Goal: Communication & Community: Answer question/provide support

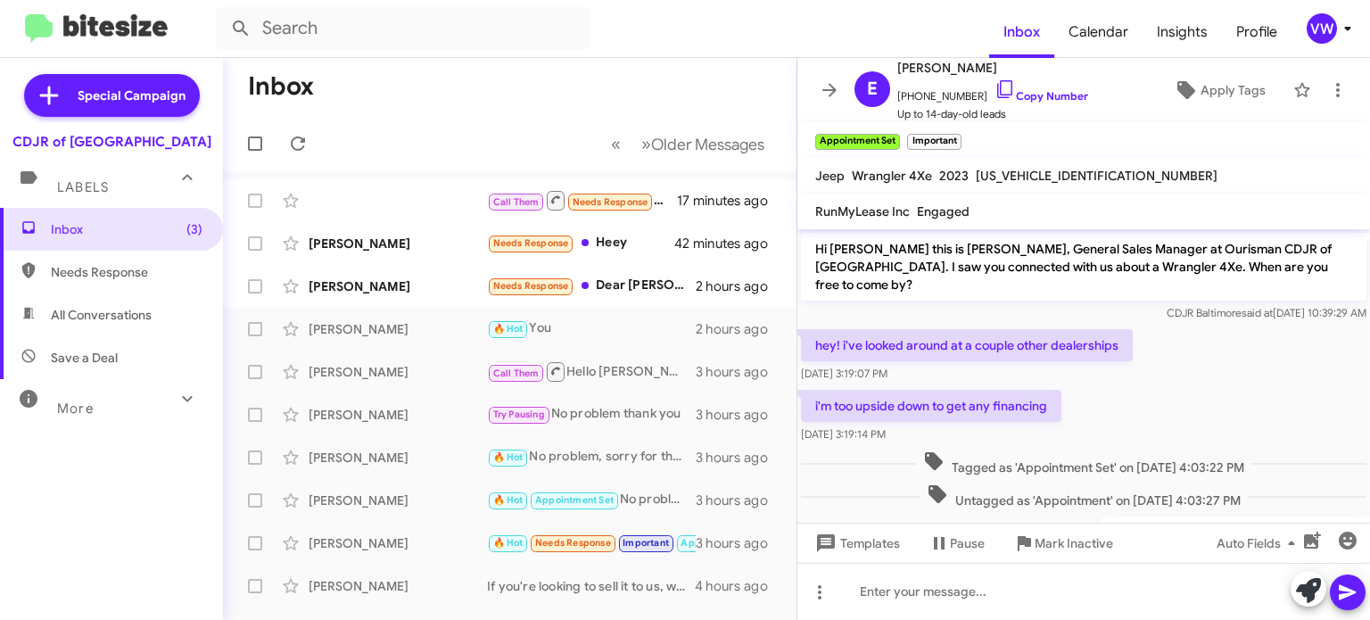
scroll to position [340, 0]
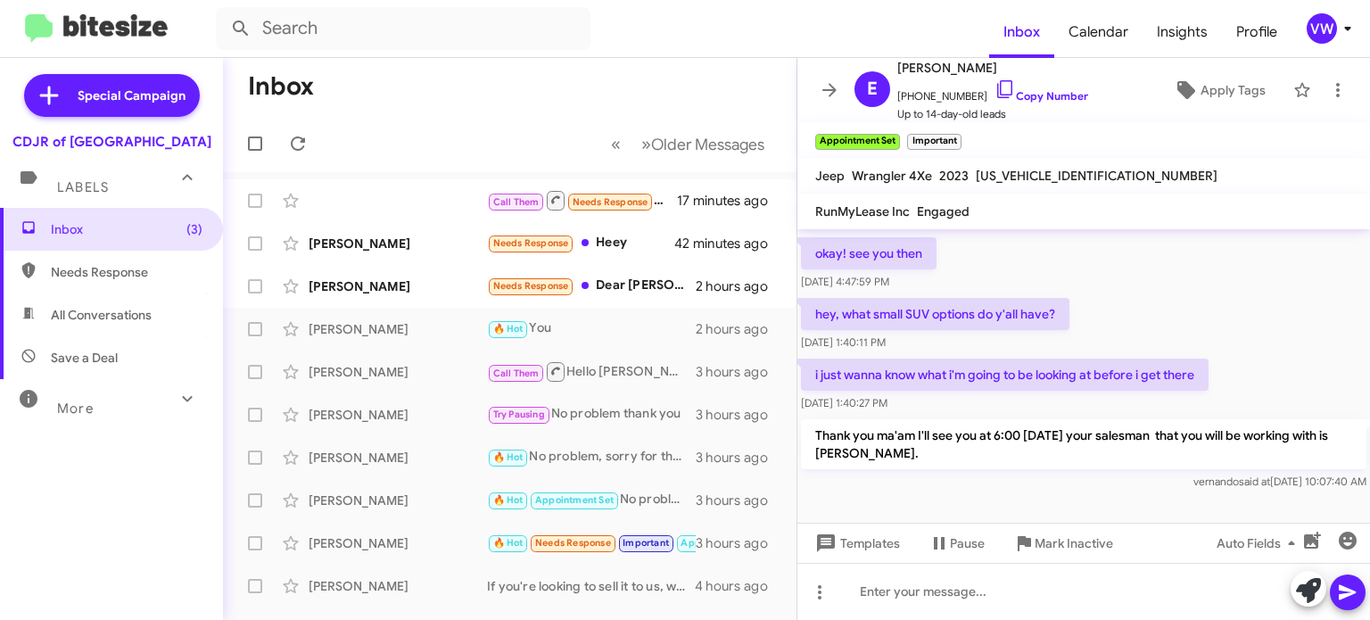
drag, startPoint x: 922, startPoint y: 430, endPoint x: 926, endPoint y: 438, distance: 9.2
click at [922, 431] on p "Thank you ma'am I'll see you at 6:00 [DATE] your salesman that you will be work…" at bounding box center [1084, 444] width 566 height 50
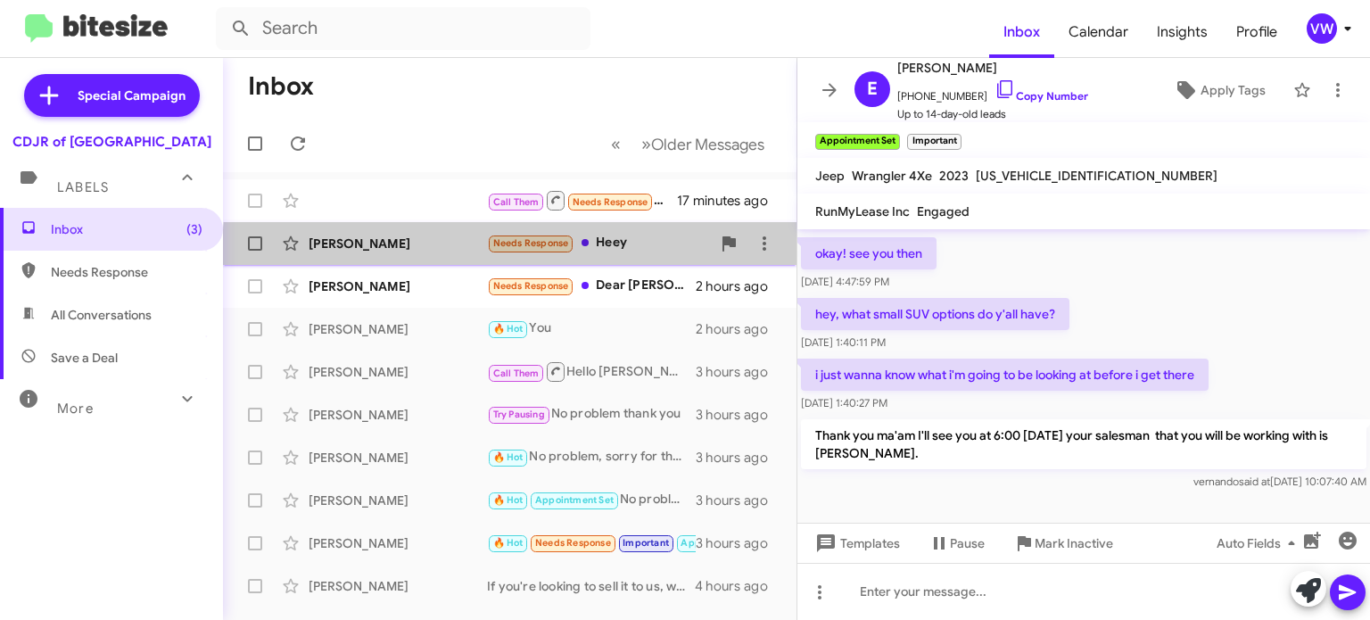
click at [624, 254] on div "[PERSON_NAME] Needs Response Heey 42 minutes ago" at bounding box center [509, 244] width 545 height 36
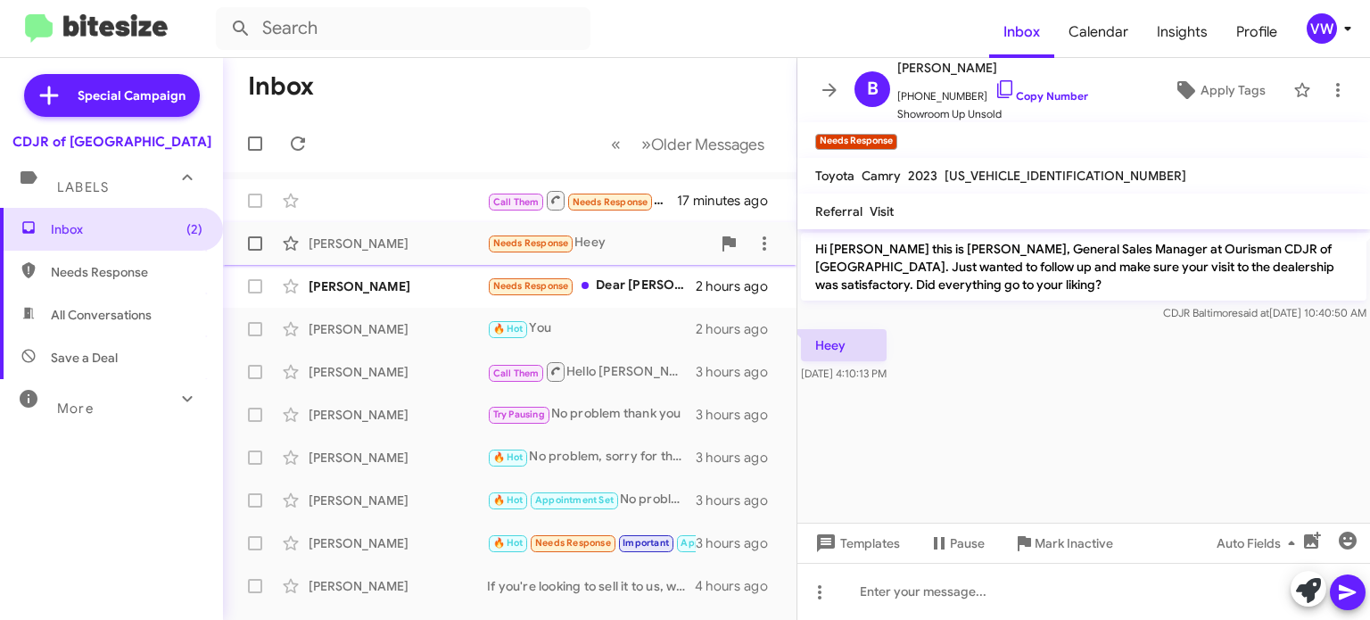
click at [476, 252] on div "[PERSON_NAME] Needs Response Heey 42 minutes ago" at bounding box center [509, 244] width 545 height 36
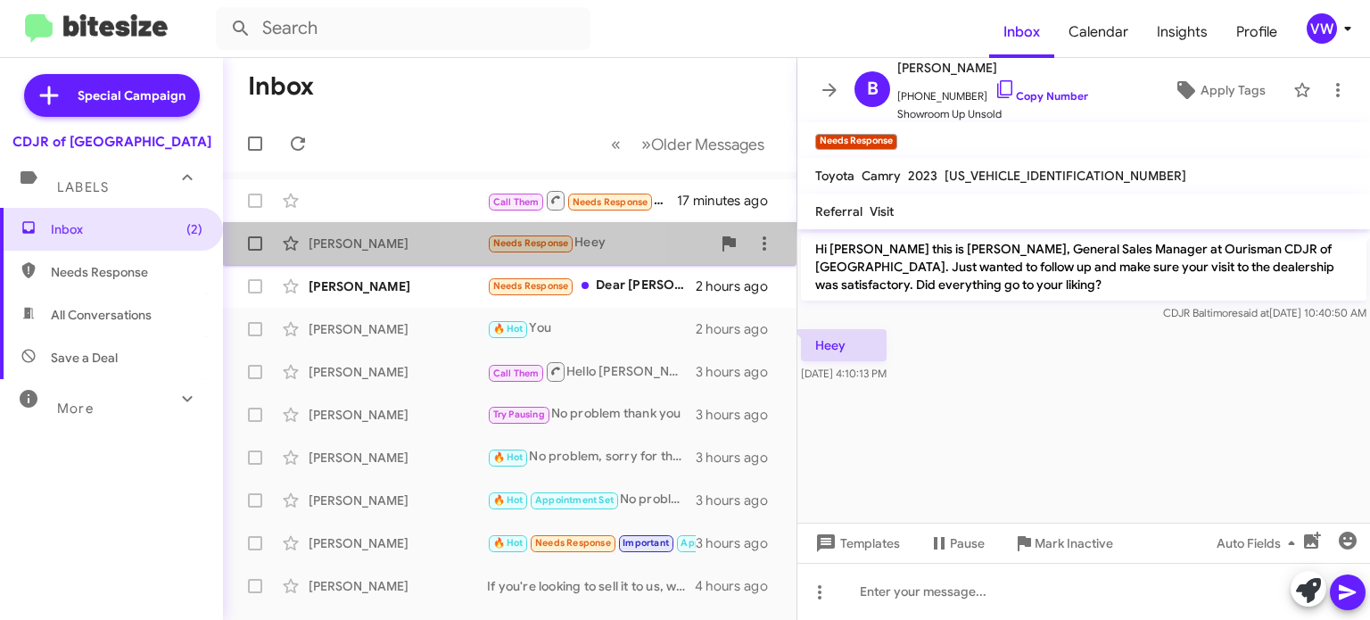
click at [509, 242] on span "Needs Response" at bounding box center [531, 243] width 76 height 12
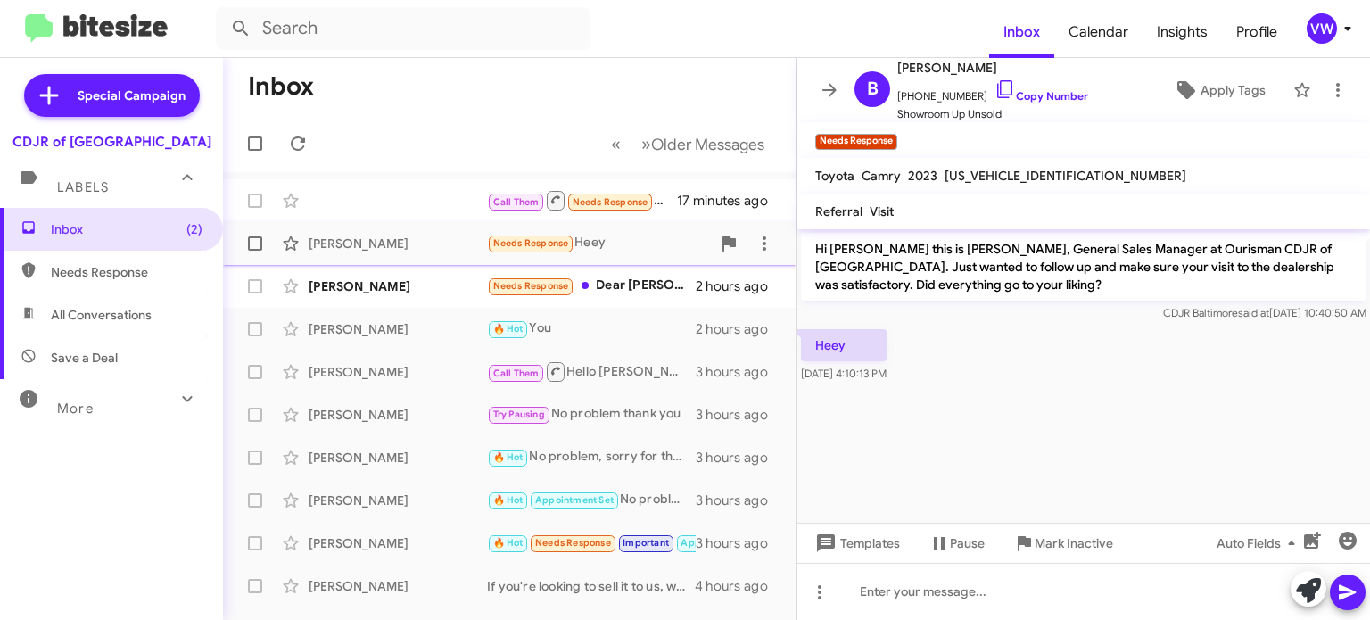
click at [517, 246] on span "Needs Response" at bounding box center [531, 243] width 76 height 12
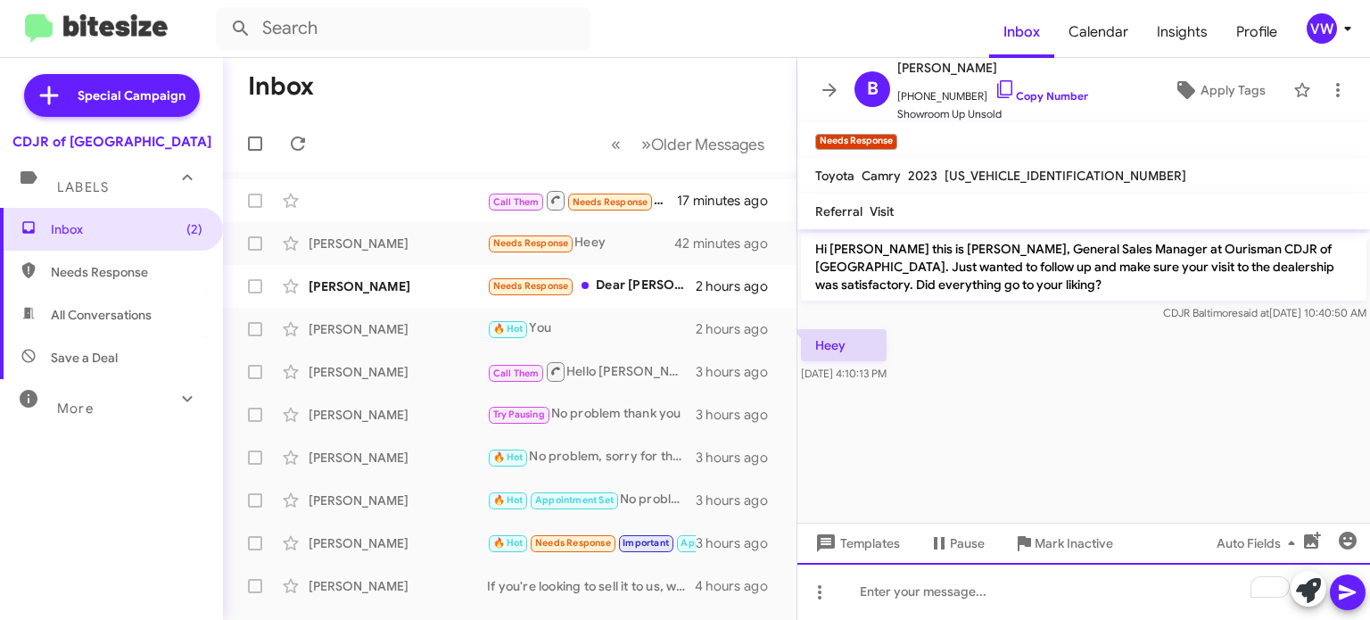
drag, startPoint x: 946, startPoint y: 574, endPoint x: 1370, endPoint y: 461, distance: 438.5
click at [1370, 461] on div "Hi [PERSON_NAME] this is [PERSON_NAME], General Sales Manager at Ourisman CDJR …" at bounding box center [1084, 424] width 573 height 391
drag, startPoint x: 920, startPoint y: 604, endPoint x: 518, endPoint y: 282, distance: 514.7
click at [518, 282] on div "Inbox « Previous » Next Older Messages Call Them Needs Response I am reaching o…" at bounding box center [796, 339] width 1147 height 562
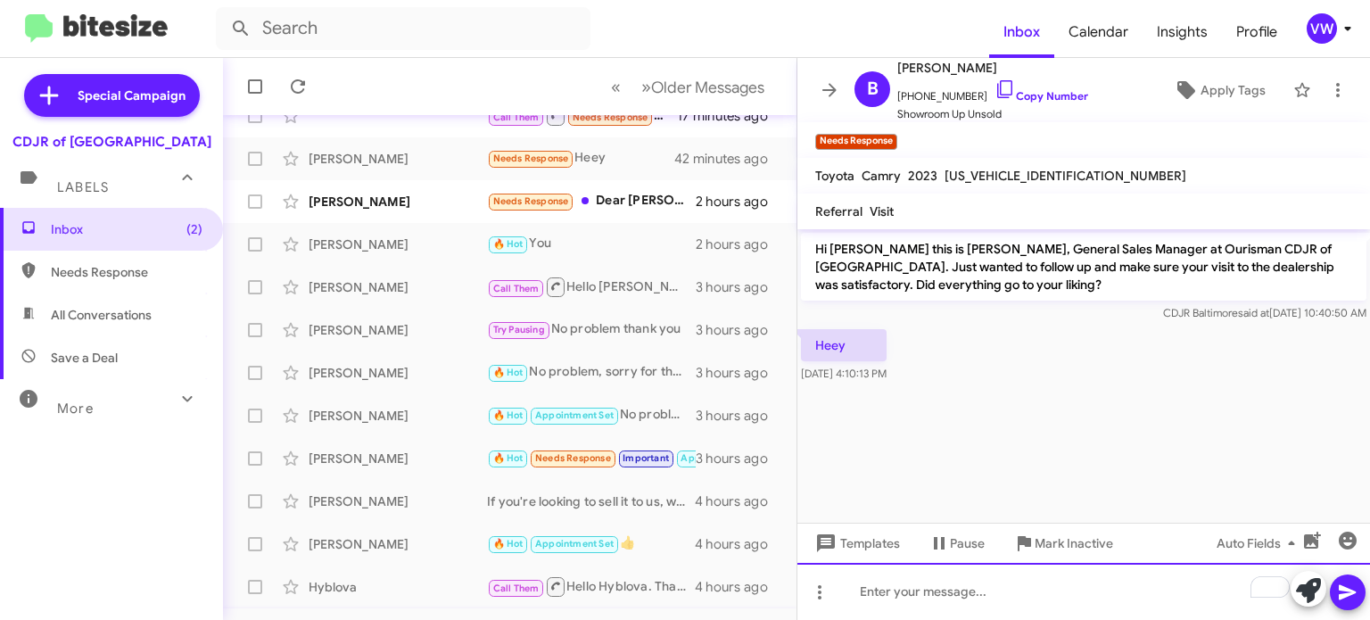
scroll to position [164, 0]
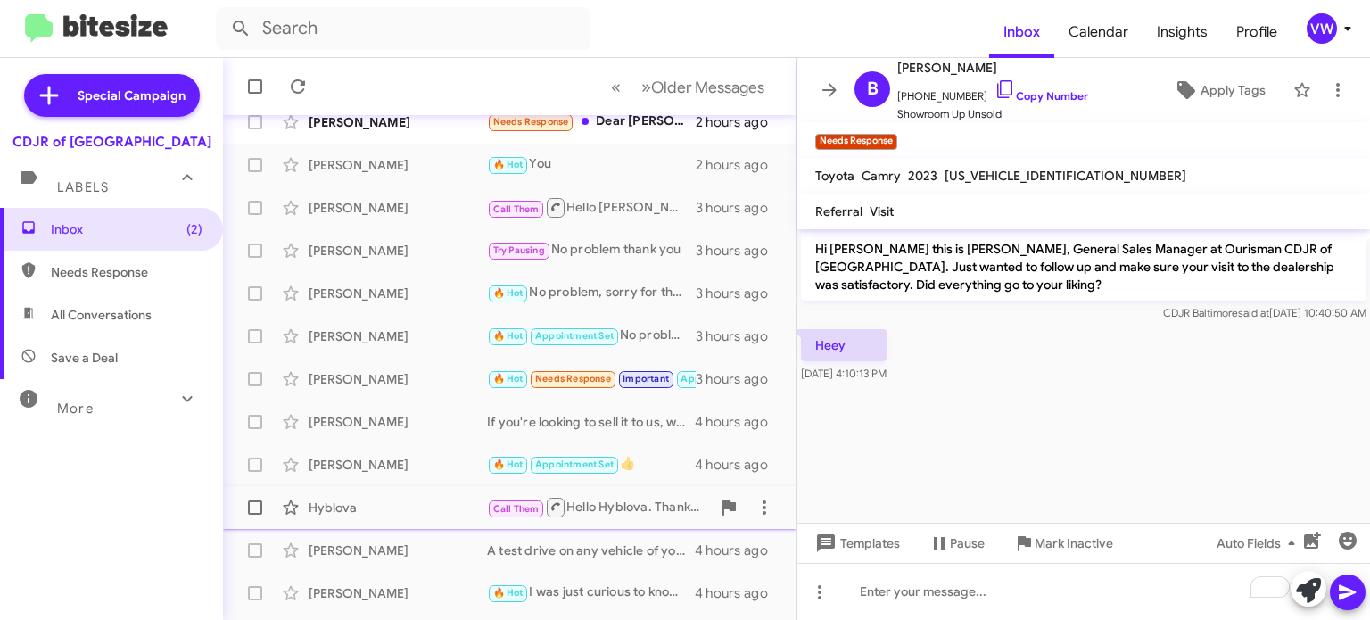
click at [415, 521] on div "Hyblova Call Them Hello Hyblova. Thank you for your inquiry. Are you available …" at bounding box center [509, 508] width 545 height 36
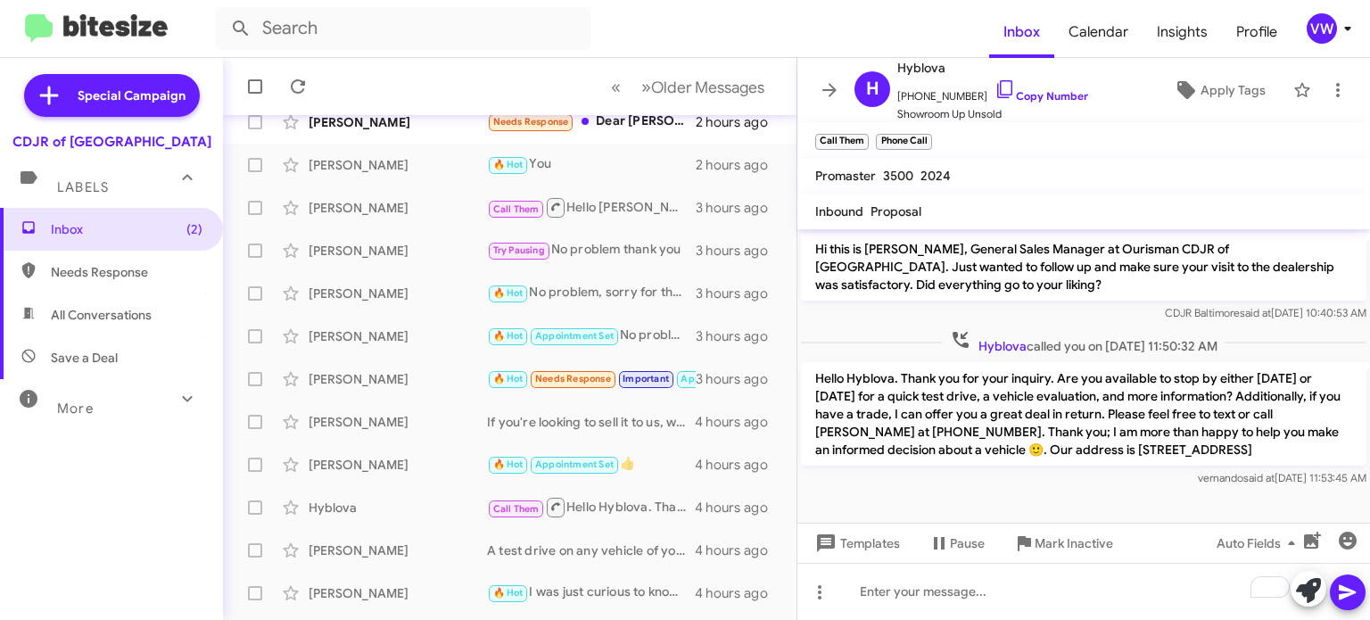
drag, startPoint x: 797, startPoint y: 382, endPoint x: 1336, endPoint y: 429, distance: 541.0
click at [1337, 432] on p "Hello Hyblova. Thank you for your inquiry. Are you available to stop by either …" at bounding box center [1084, 413] width 566 height 103
click at [856, 306] on div "CDJR Baltimore said at [DATE] 10:40:53 AM" at bounding box center [1084, 313] width 566 height 18
drag, startPoint x: 807, startPoint y: 369, endPoint x: 1370, endPoint y: 447, distance: 568.3
click at [1368, 452] on div "Hello Hyblova. Thank you for your inquiry. Are you available to stop by either …" at bounding box center [1084, 425] width 573 height 132
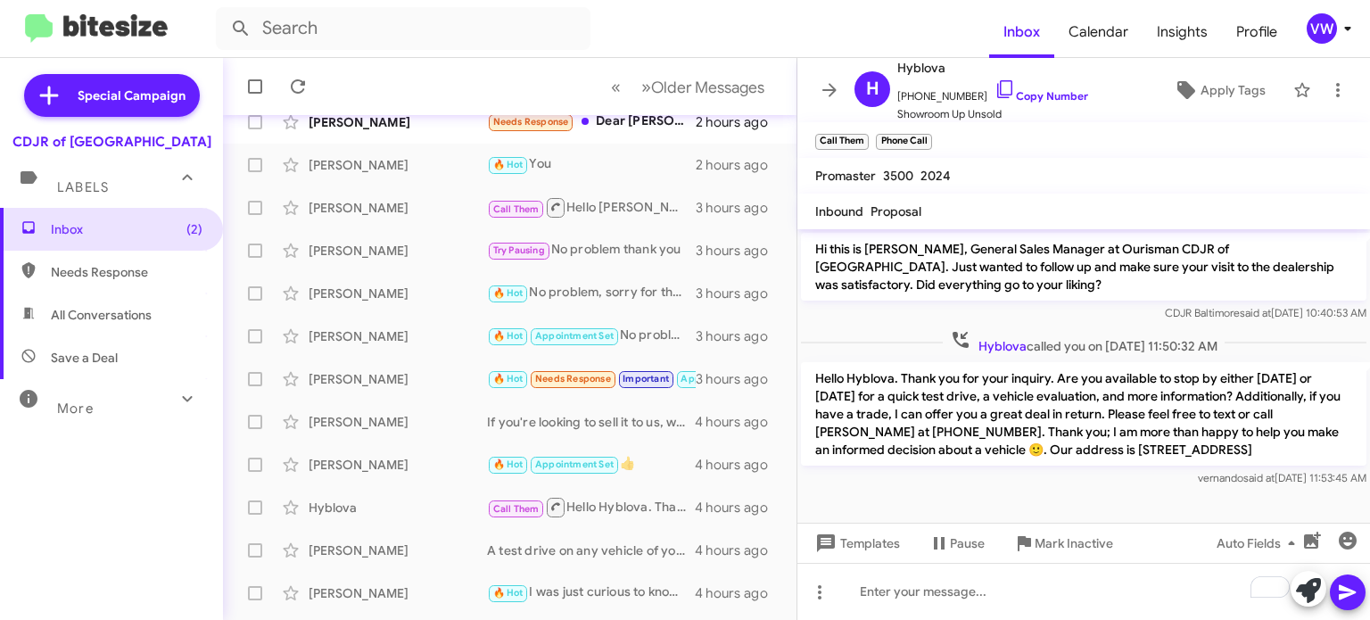
copy p "Hello Hyblova. Thank you for your inquiry. Are you available to stop by either …"
click at [1141, 521] on div "Hi this is [PERSON_NAME], General Sales Manager at Ourisman CDJR of [GEOGRAPHIC…" at bounding box center [1084, 424] width 573 height 391
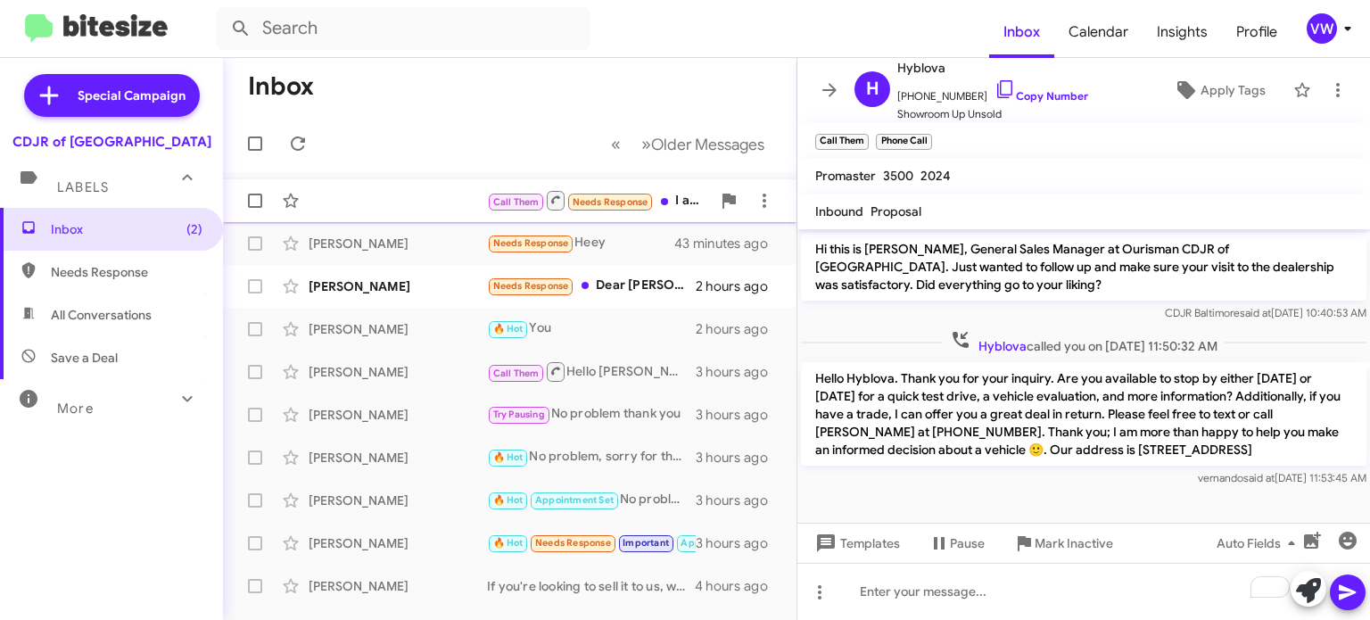
click at [616, 199] on span "Needs Response" at bounding box center [611, 202] width 76 height 12
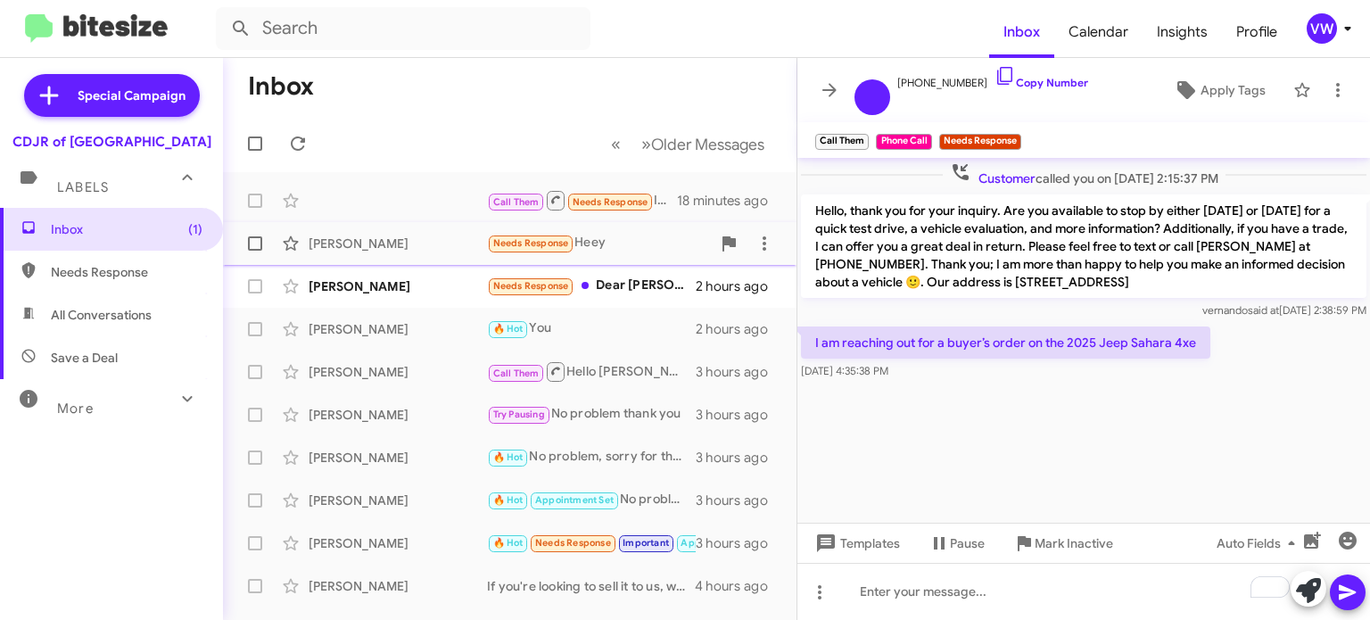
click at [556, 243] on span "Needs Response" at bounding box center [531, 243] width 76 height 12
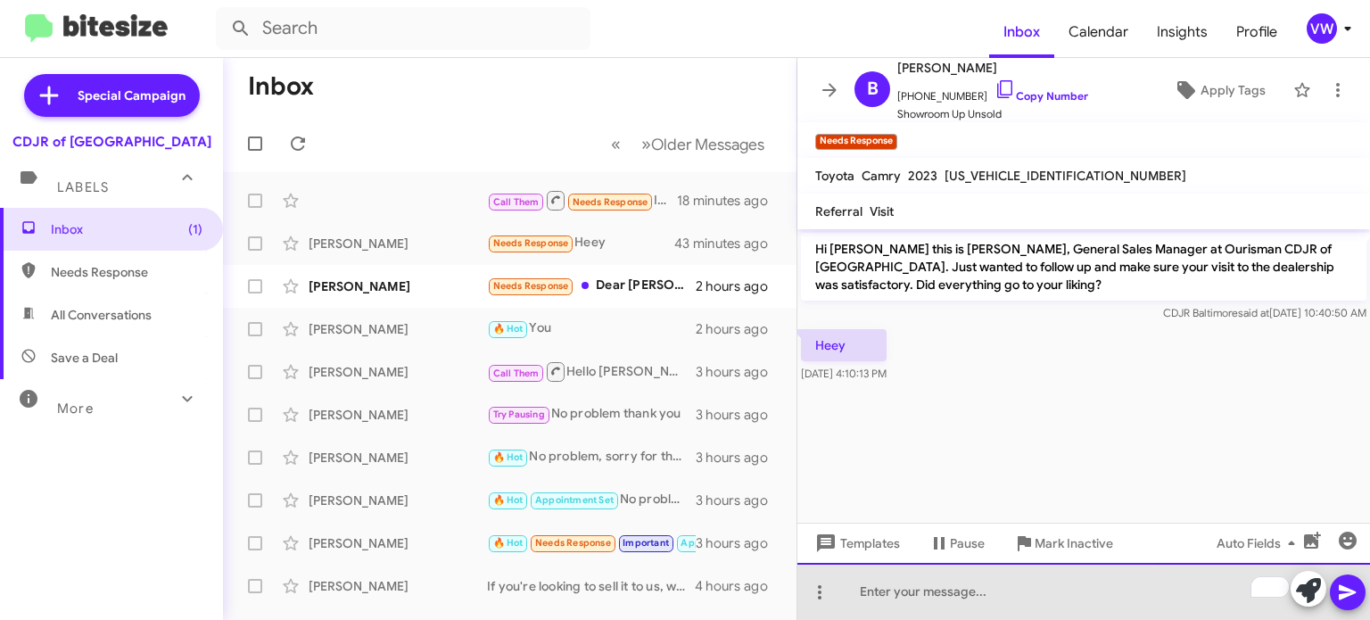
paste div "To enrich screen reader interactions, please activate Accessibility in Grammarl…"
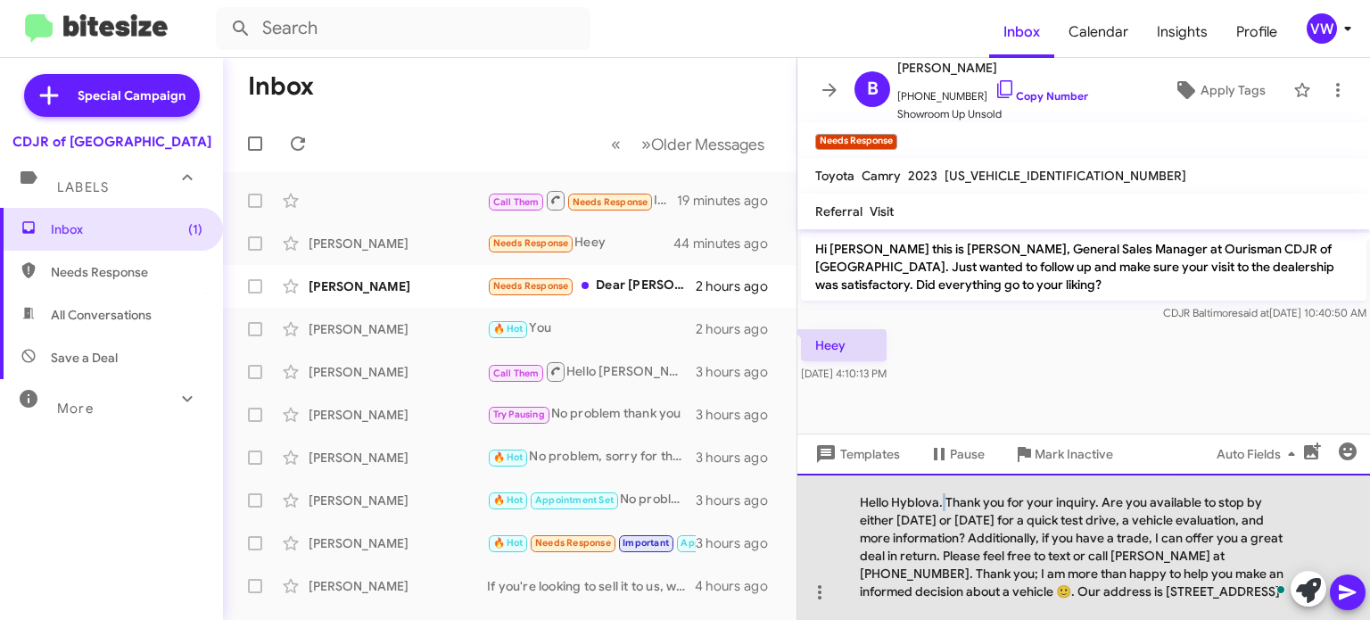
click at [947, 494] on div "Hello Hyblova. Thank you for your inquiry. Are you available to stop by either …" at bounding box center [1084, 547] width 573 height 146
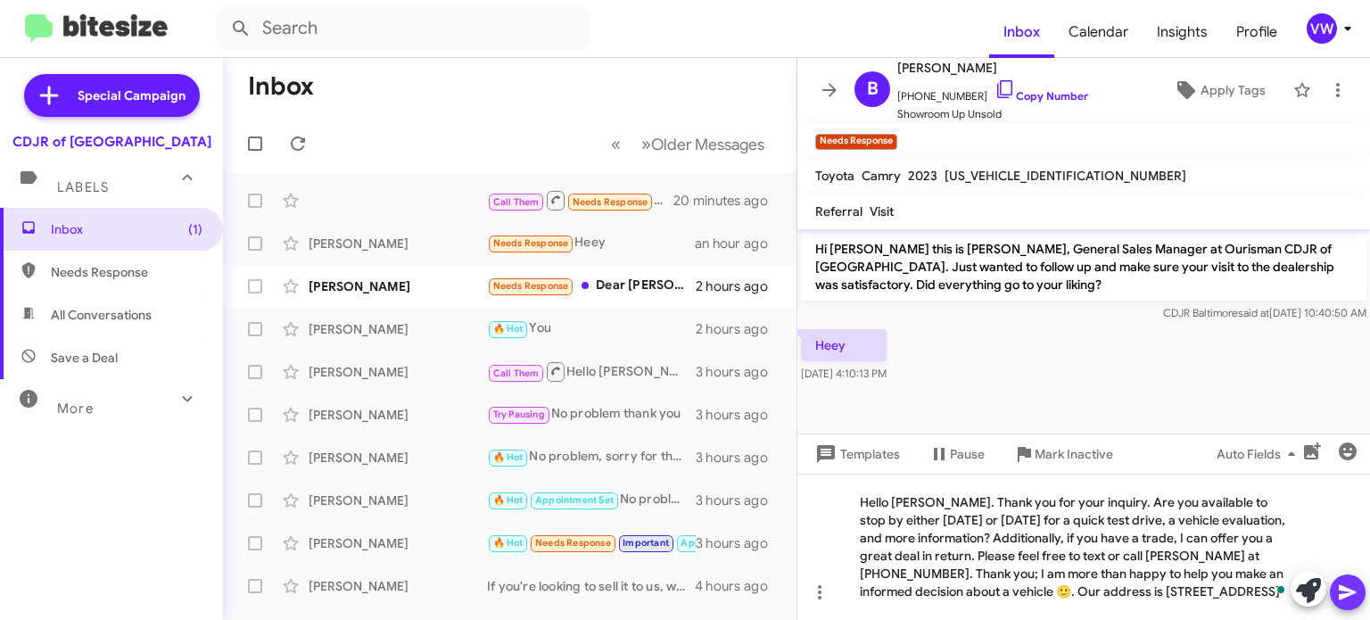
click at [1347, 586] on icon at bounding box center [1347, 592] width 21 height 21
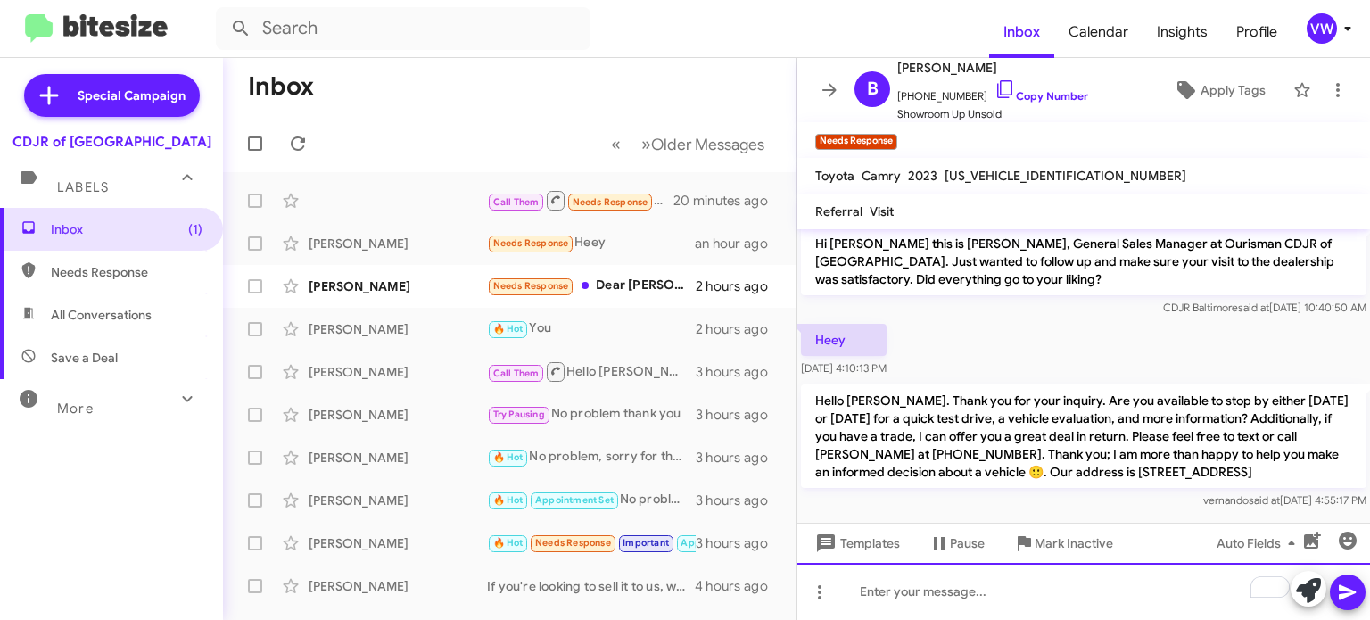
scroll to position [8, 0]
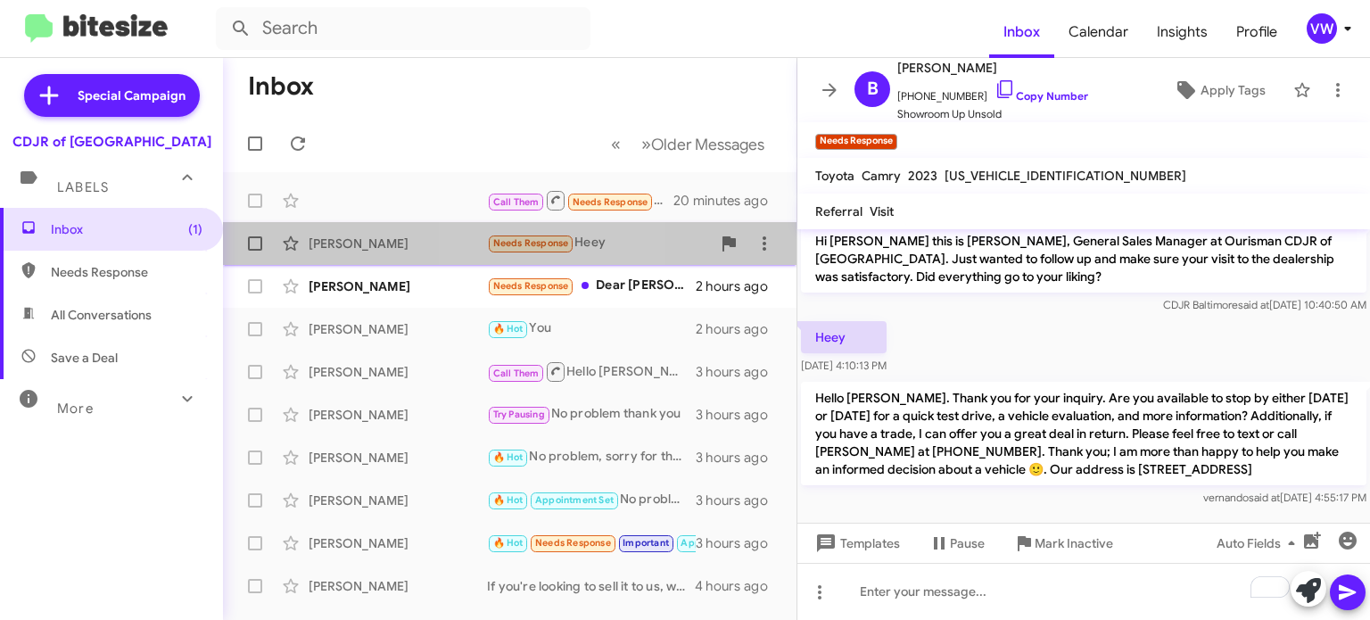
click at [509, 249] on span "Needs Response" at bounding box center [530, 243] width 87 height 21
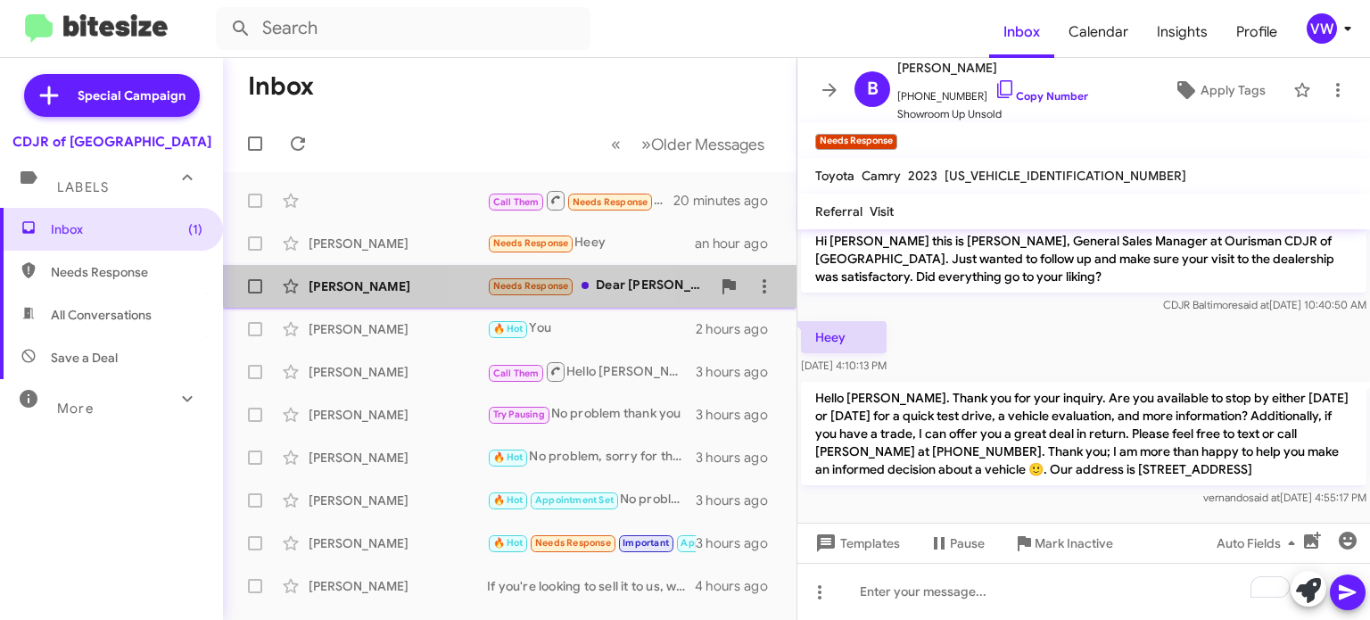
click at [512, 294] on div "[PERSON_NAME] Needs Response Dear [PERSON_NAME], my name is [PERSON_NAME],I nee…" at bounding box center [509, 287] width 545 height 36
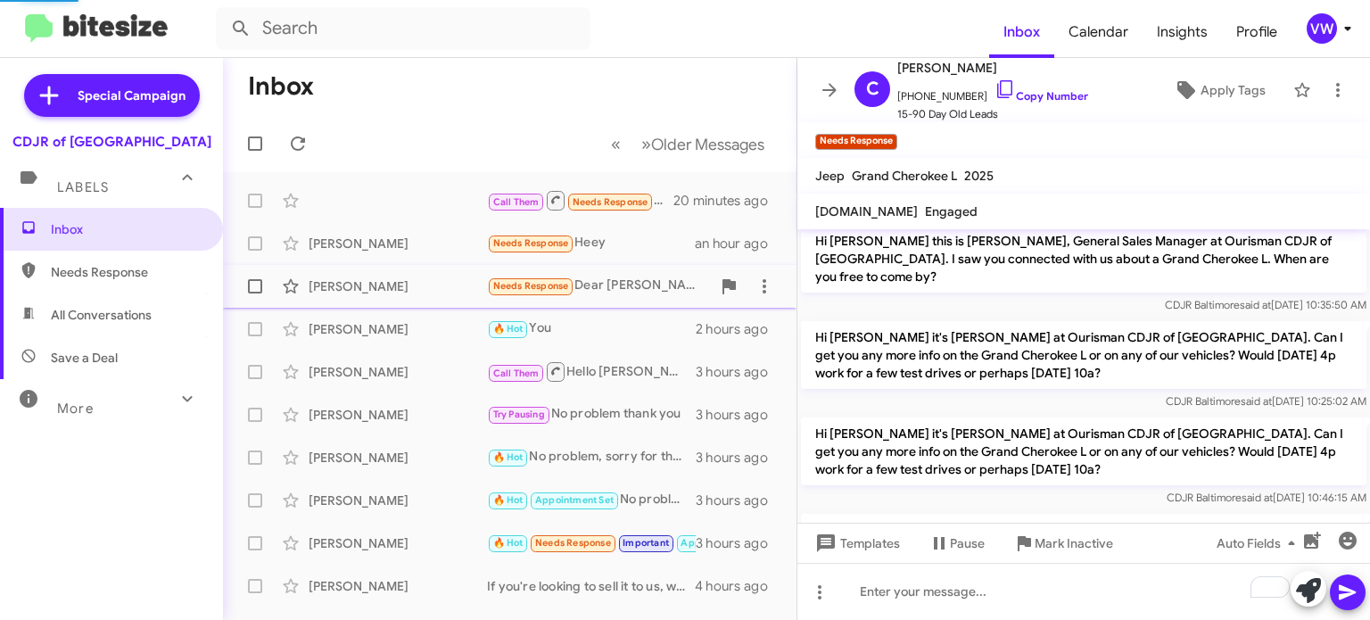
scroll to position [1373, 0]
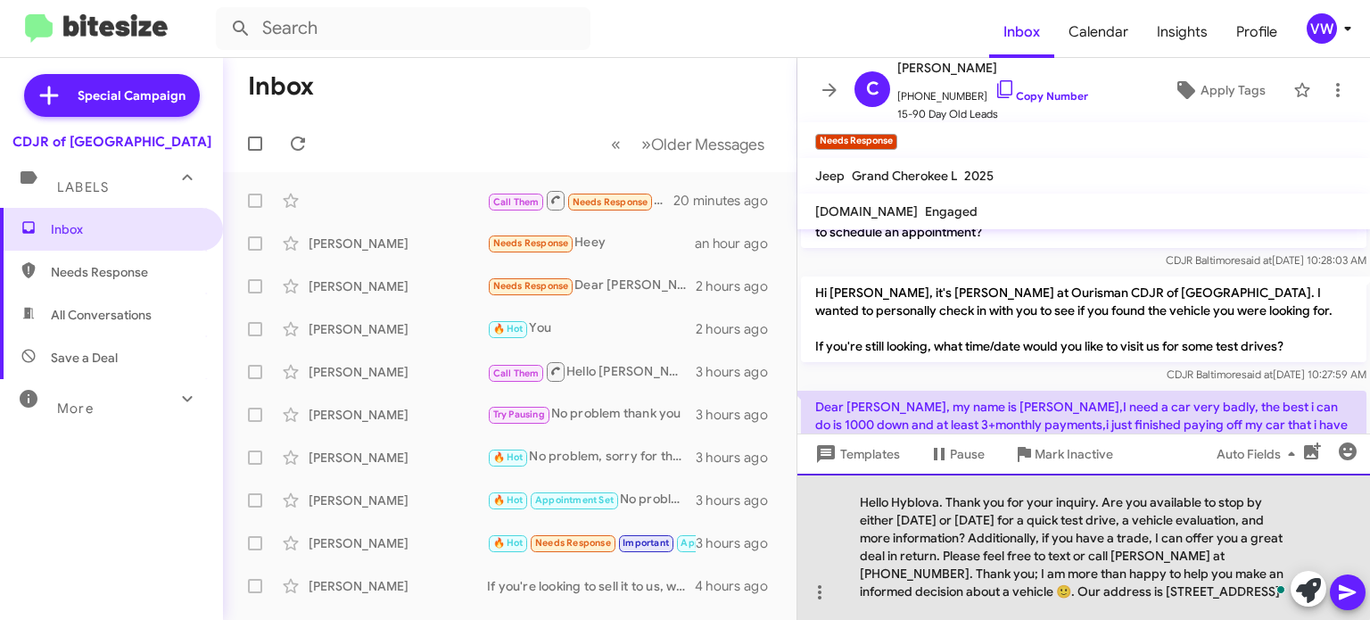
click at [938, 500] on div "Hello Hyblova. Thank you for your inquiry. Are you available to stop by either …" at bounding box center [1084, 547] width 573 height 146
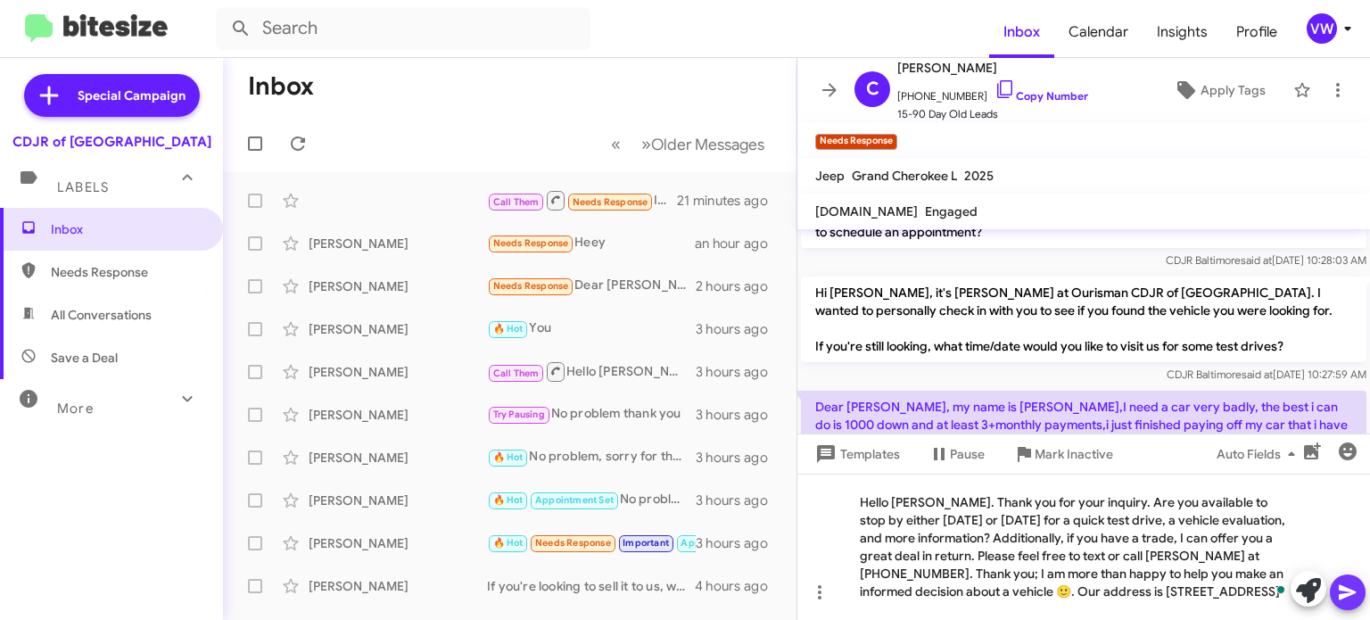
click at [1337, 592] on icon at bounding box center [1347, 592] width 21 height 21
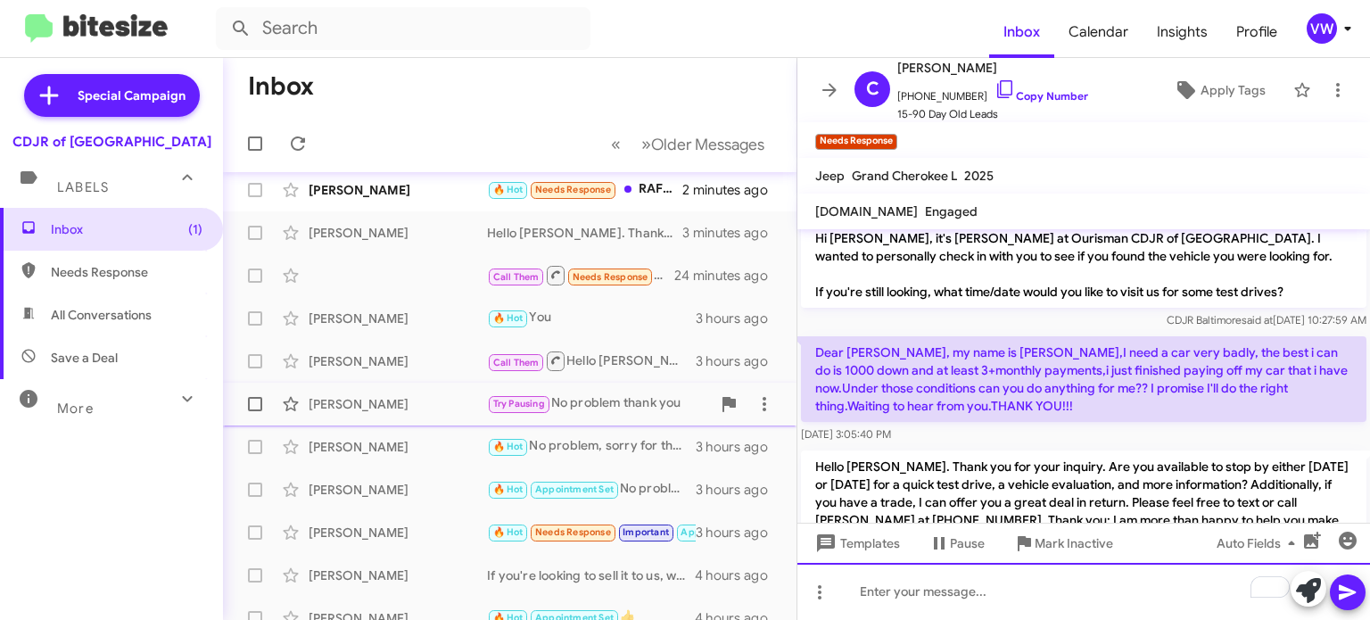
scroll to position [0, 0]
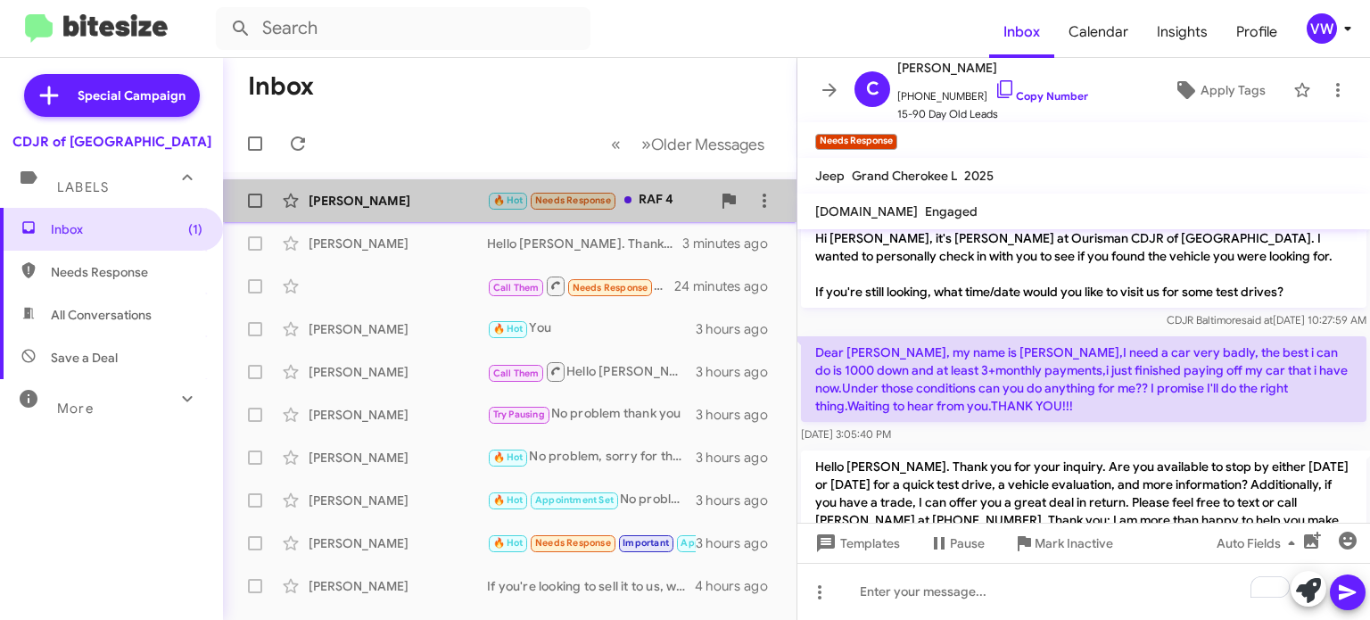
click at [592, 206] on span "Needs Response" at bounding box center [573, 201] width 76 height 12
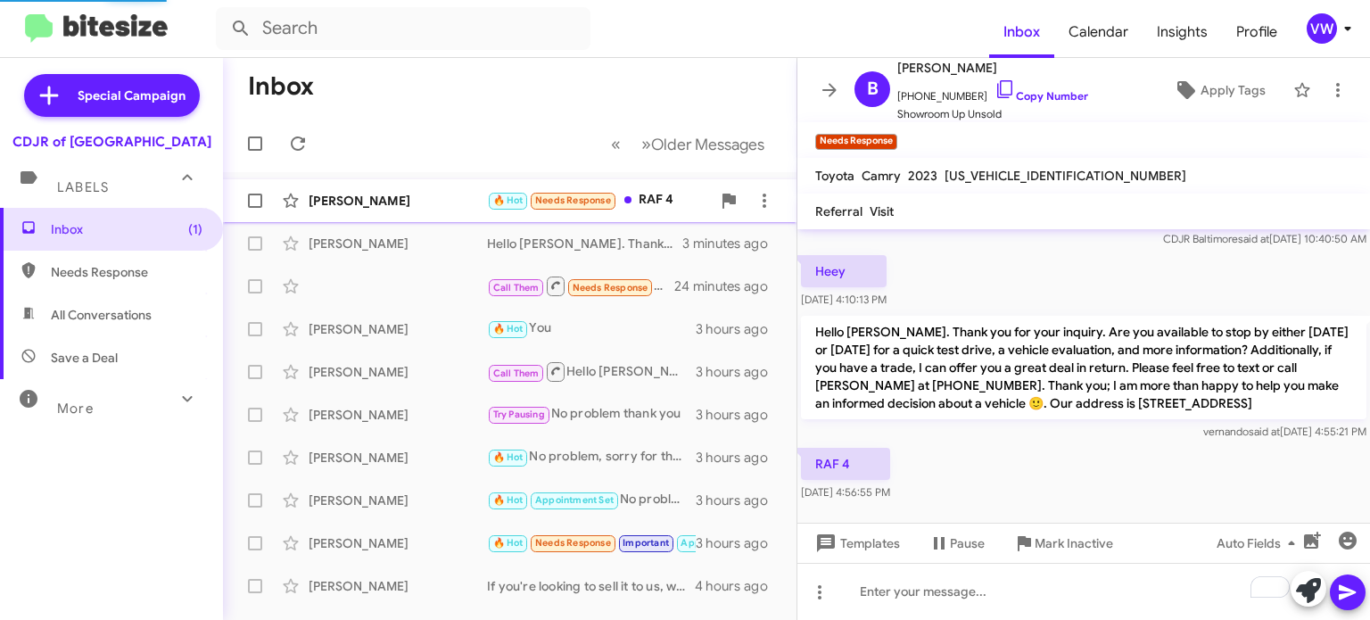
scroll to position [73, 0]
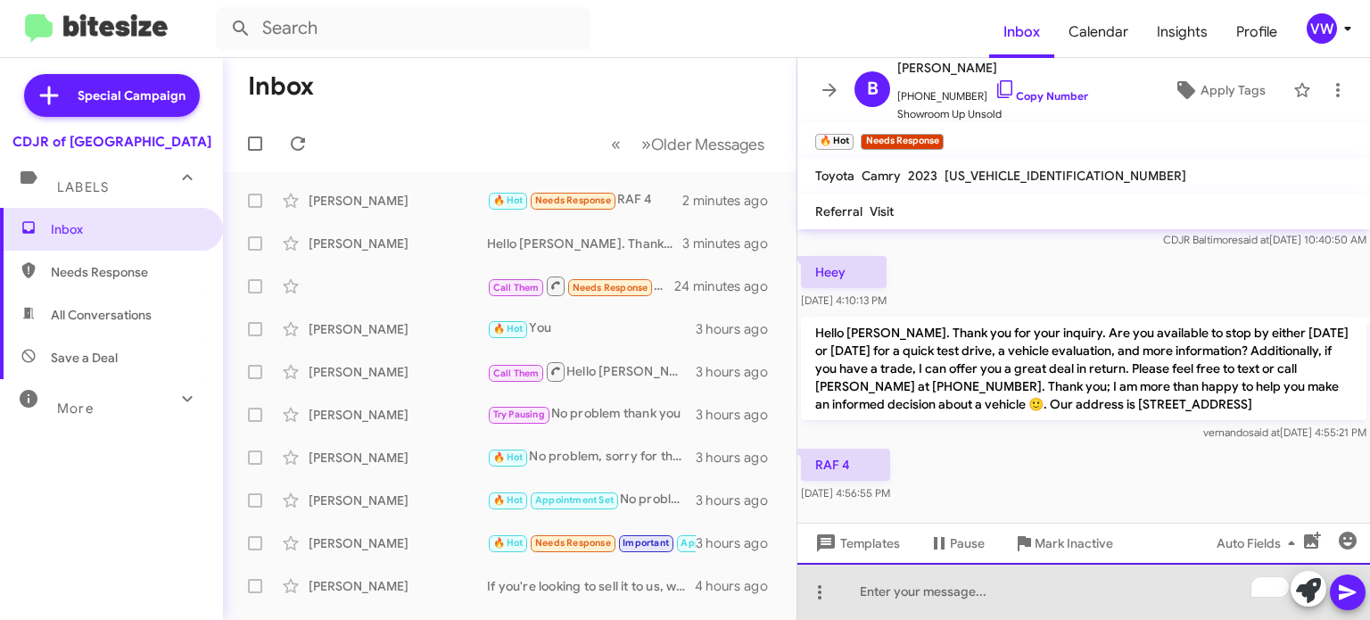
click at [916, 606] on div "To enrich screen reader interactions, please activate Accessibility in Grammarl…" at bounding box center [1084, 591] width 573 height 57
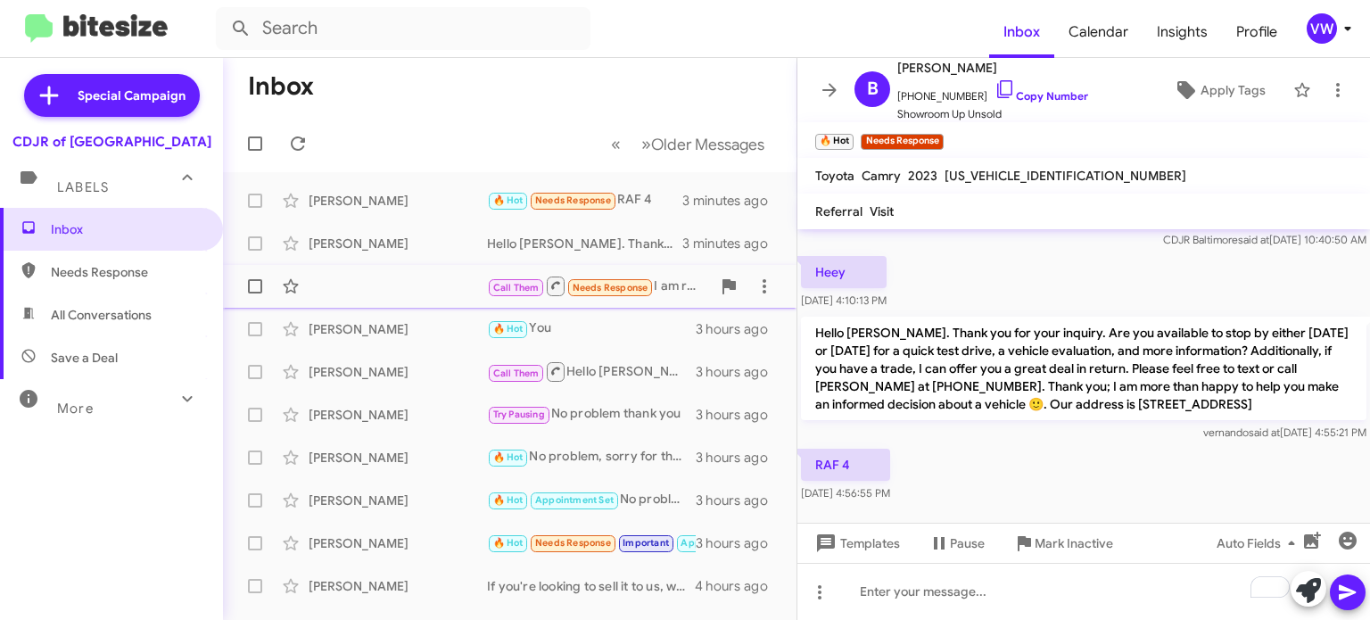
click at [585, 289] on span "Needs Response" at bounding box center [611, 288] width 76 height 12
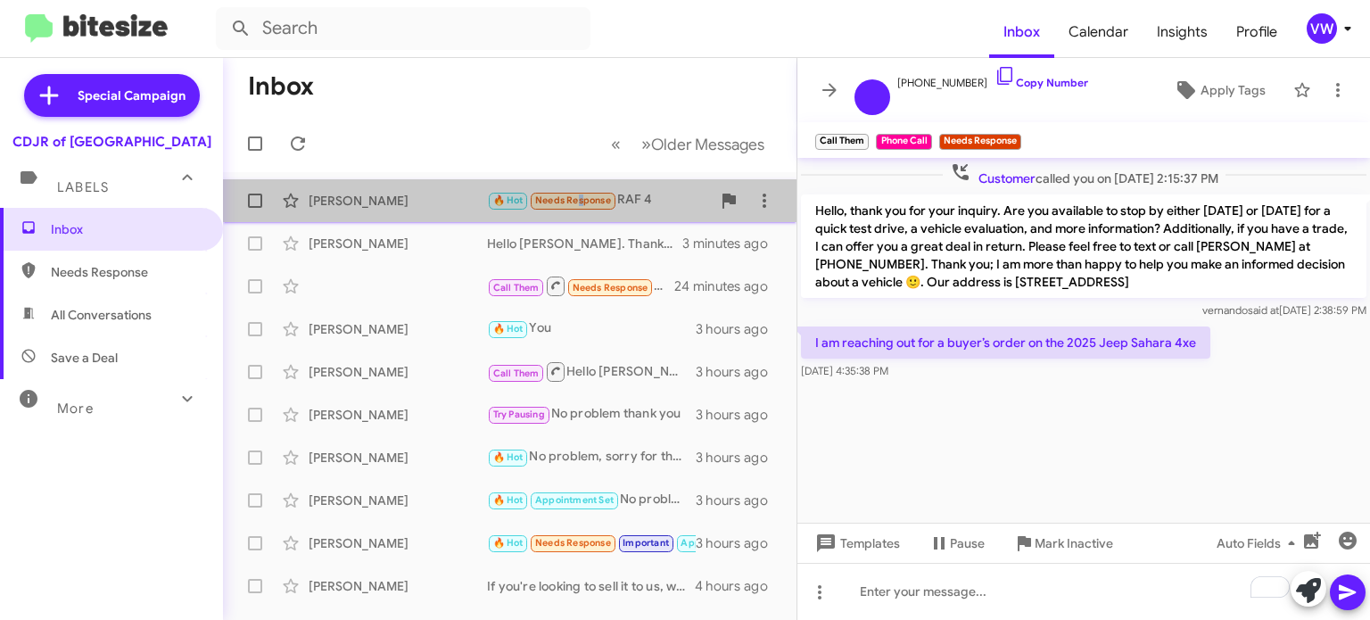
click at [575, 195] on span "Needs Response" at bounding box center [573, 201] width 76 height 12
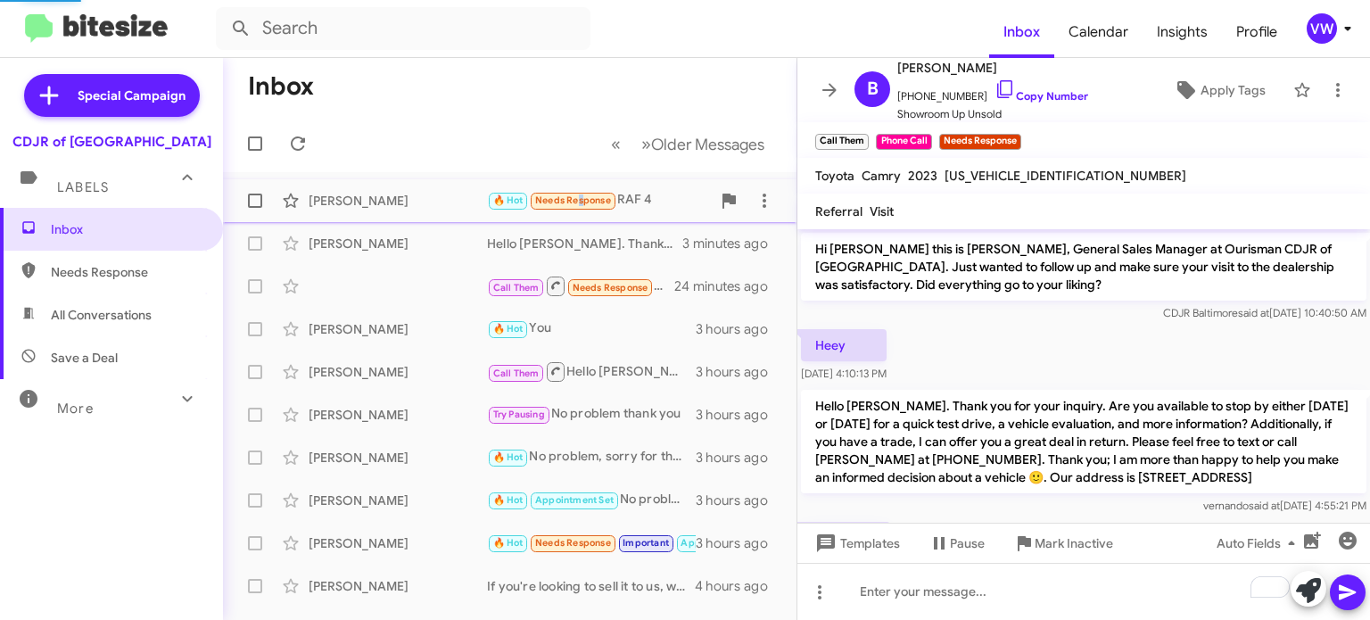
scroll to position [73, 0]
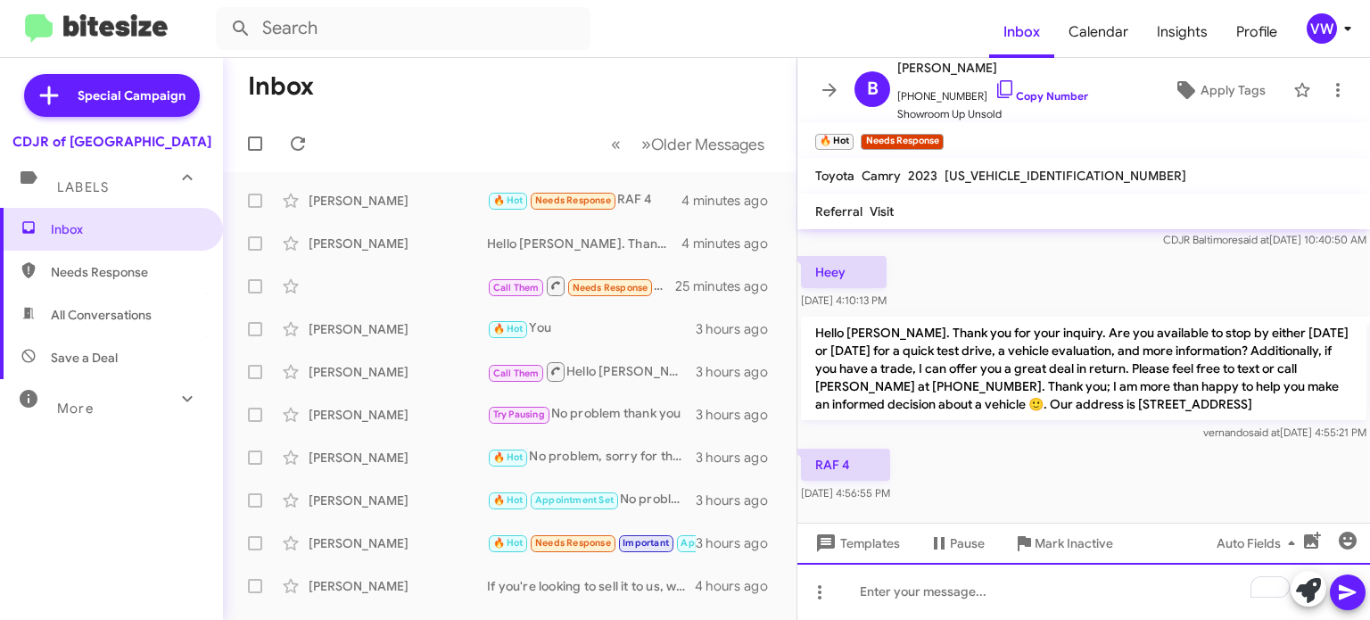
click at [951, 578] on div "To enrich screen reader interactions, please activate Accessibility in Grammarl…" at bounding box center [1084, 591] width 573 height 57
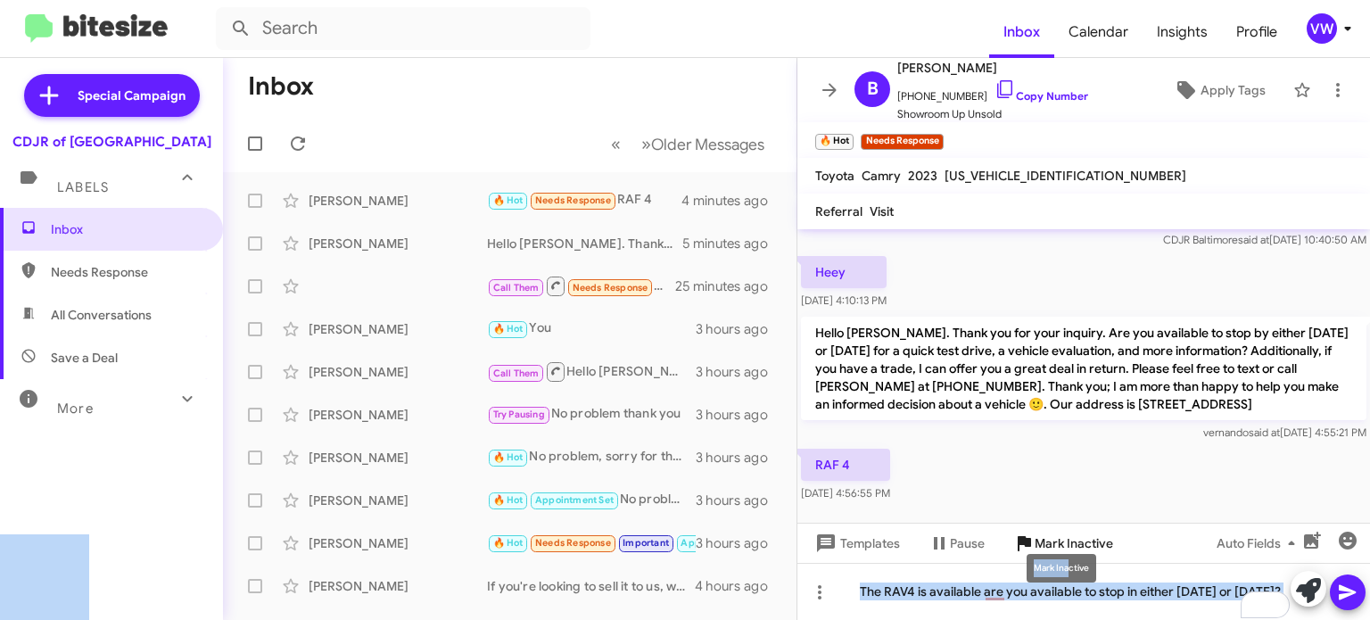
click at [1075, 537] on body "Inbox Calendar Insights Profile vw Special Campaign CDJR of [GEOGRAPHIC_DATA] L…" at bounding box center [685, 310] width 1370 height 620
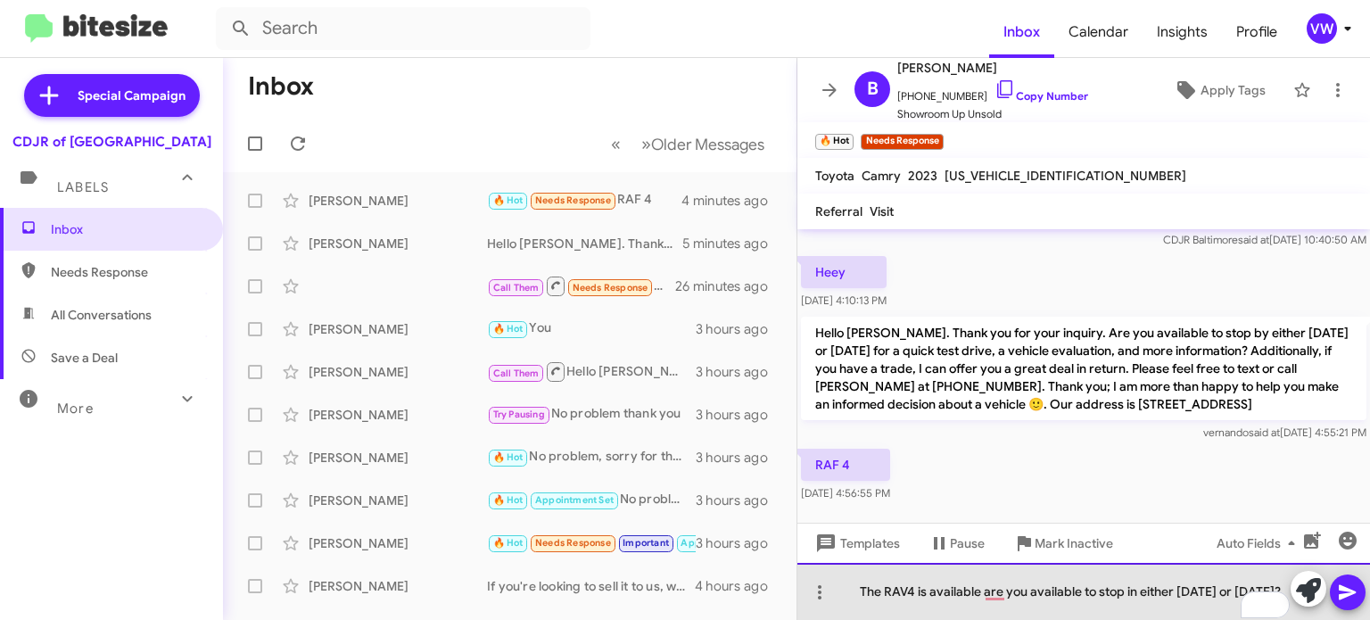
click at [1015, 610] on div "The RAV4 is available are you available to stop in either [DATE] or [DATE]?" at bounding box center [1084, 591] width 573 height 57
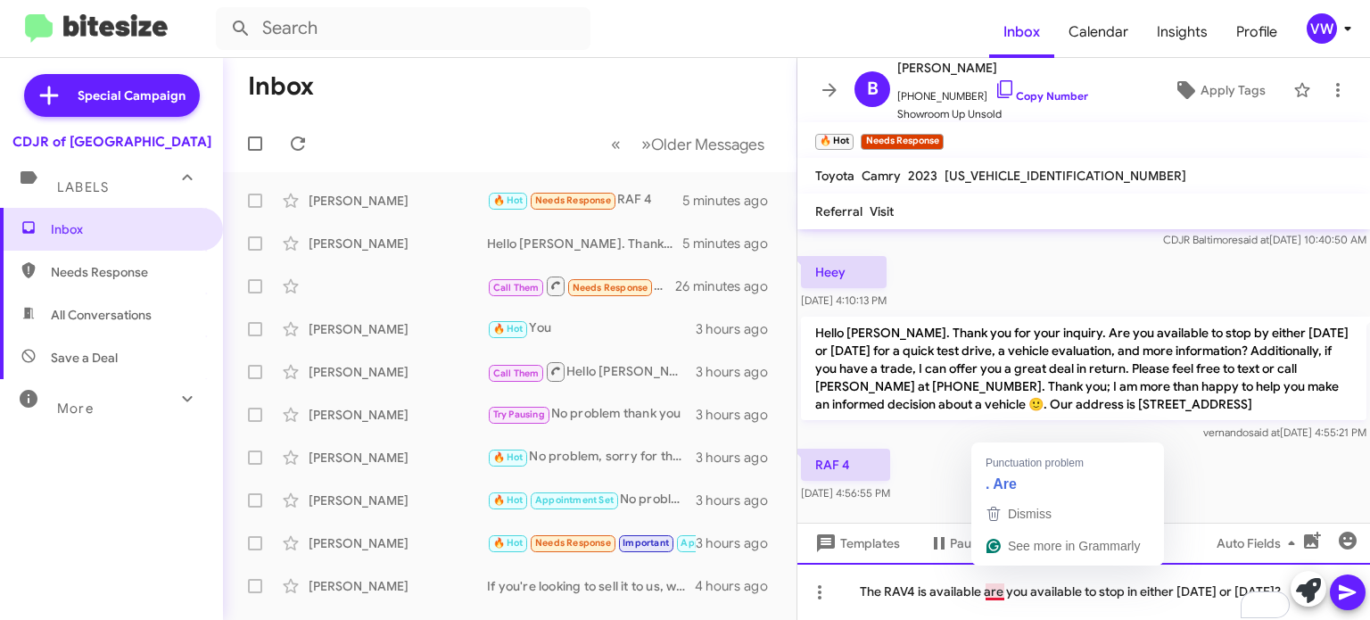
click at [990, 575] on div "The RAV4 is available are you available to stop in either [DATE] or [DATE]?" at bounding box center [1084, 591] width 573 height 57
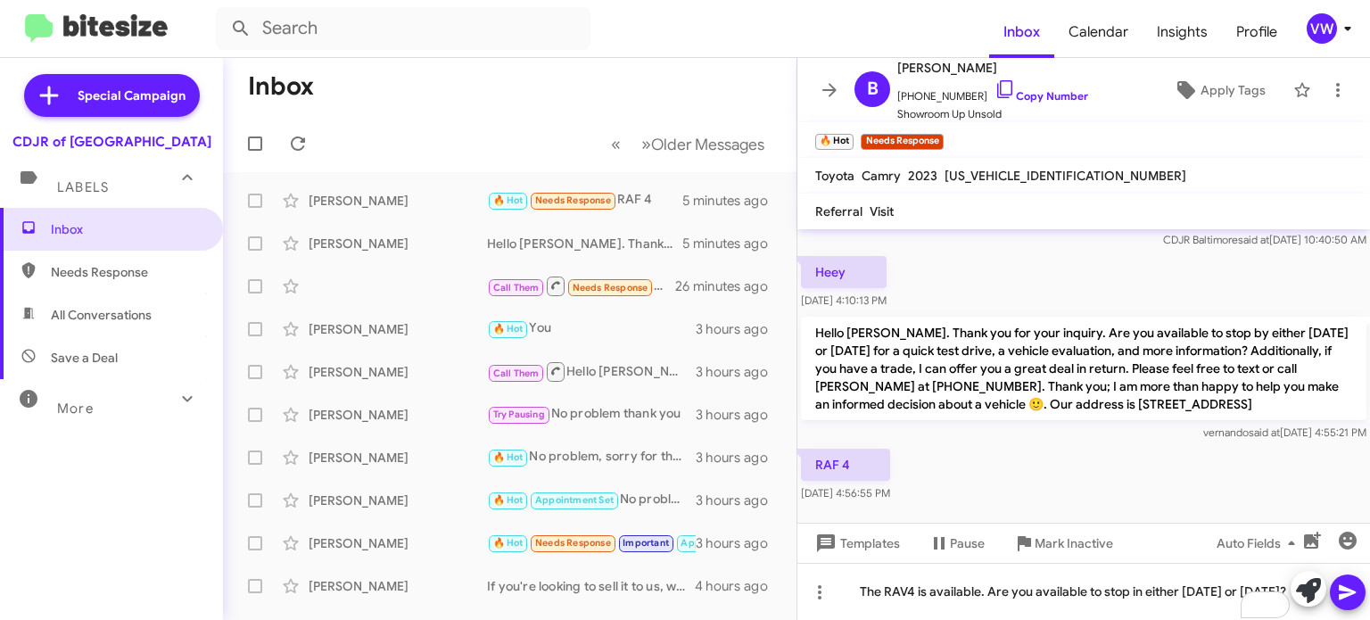
drag, startPoint x: 1338, startPoint y: 589, endPoint x: 1345, endPoint y: 583, distance: 9.5
click at [1339, 588] on icon at bounding box center [1347, 592] width 21 height 21
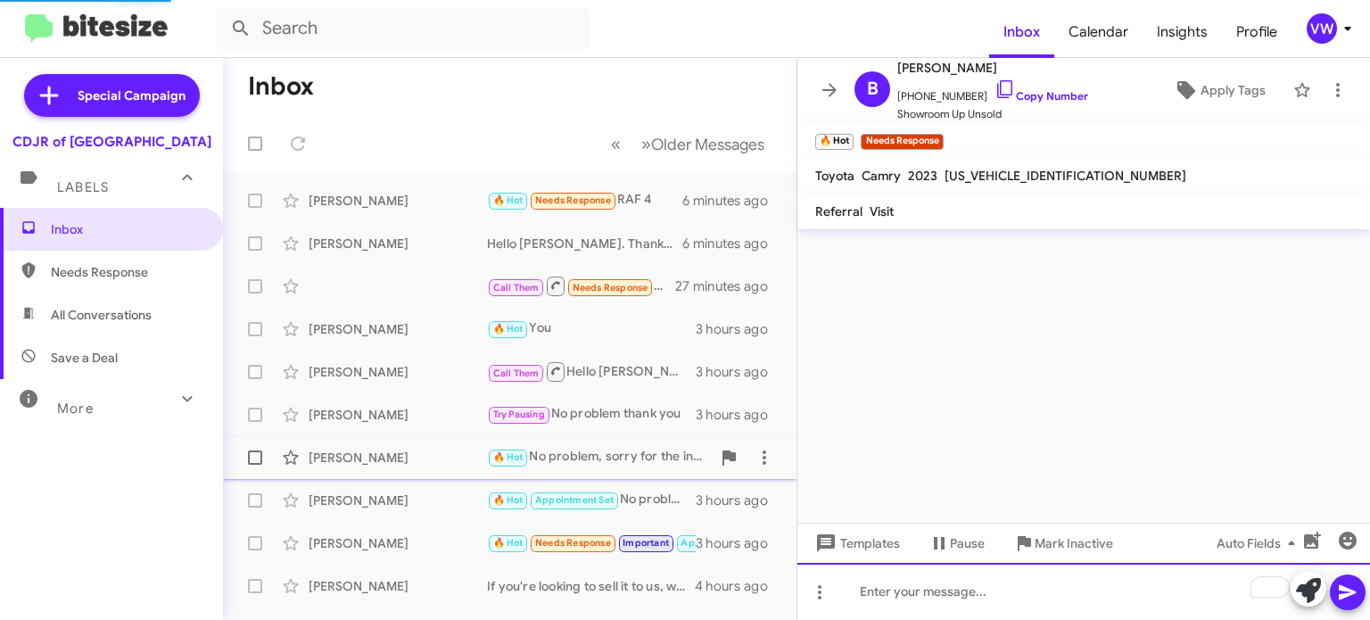
scroll to position [0, 0]
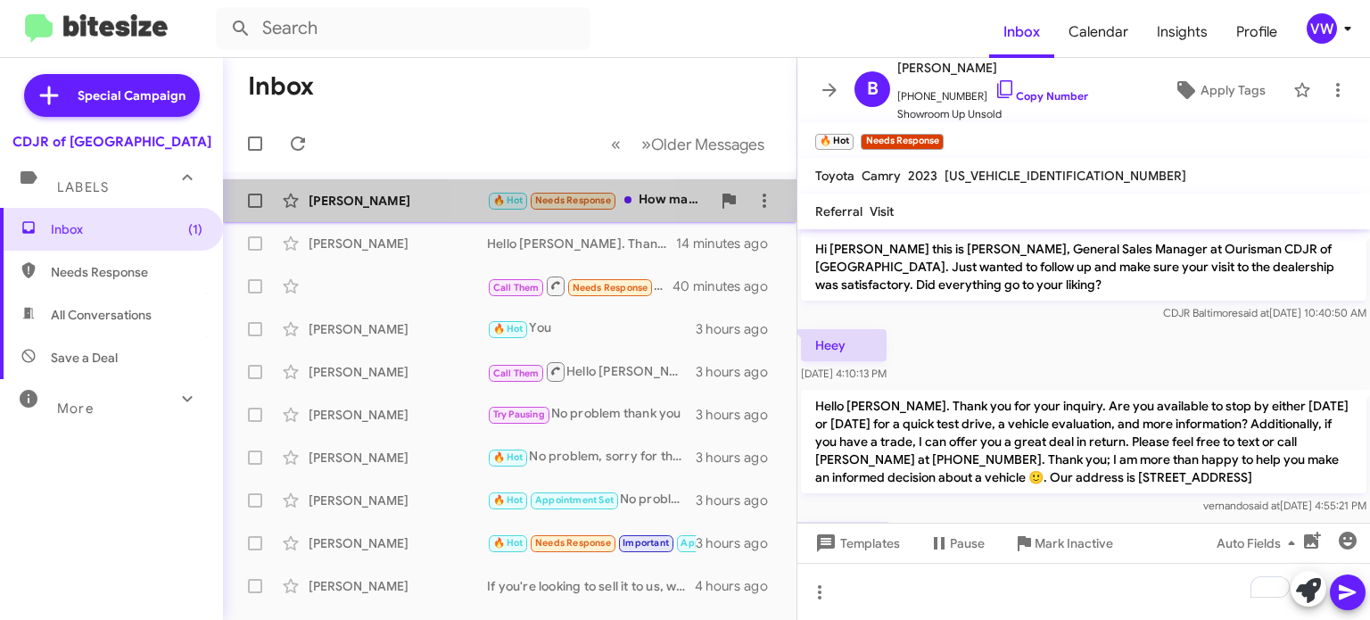
click at [566, 202] on span "Needs Response" at bounding box center [573, 201] width 76 height 12
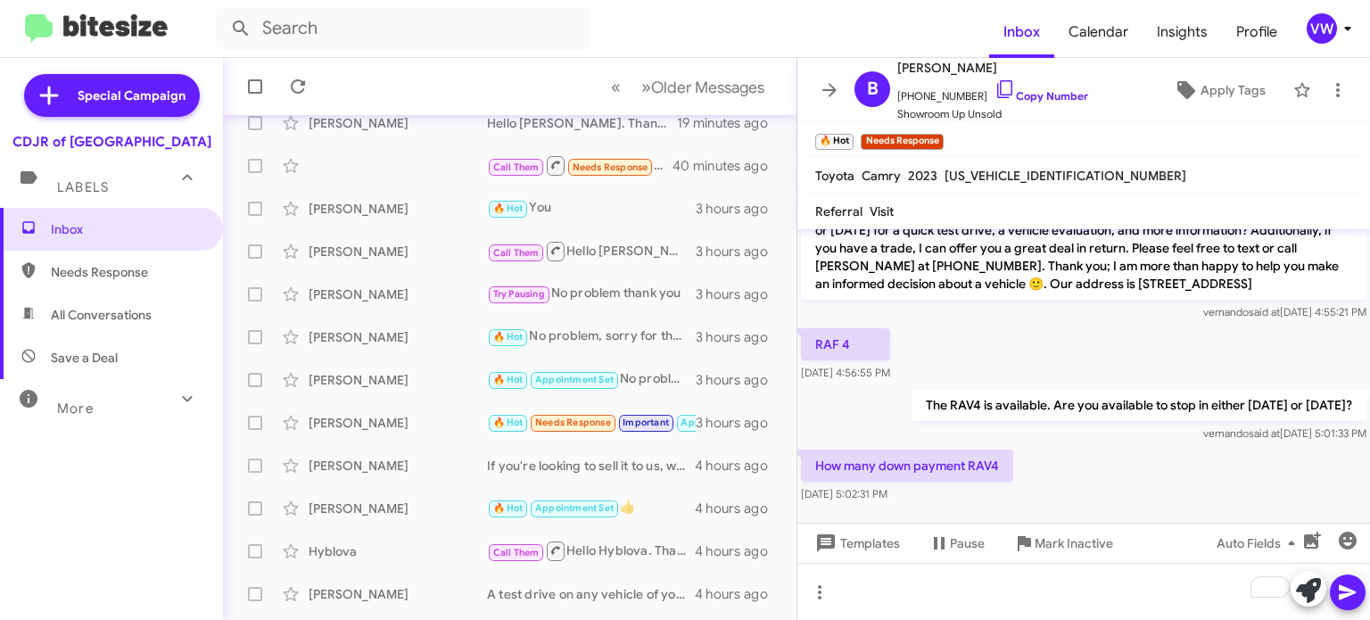
scroll to position [203, 0]
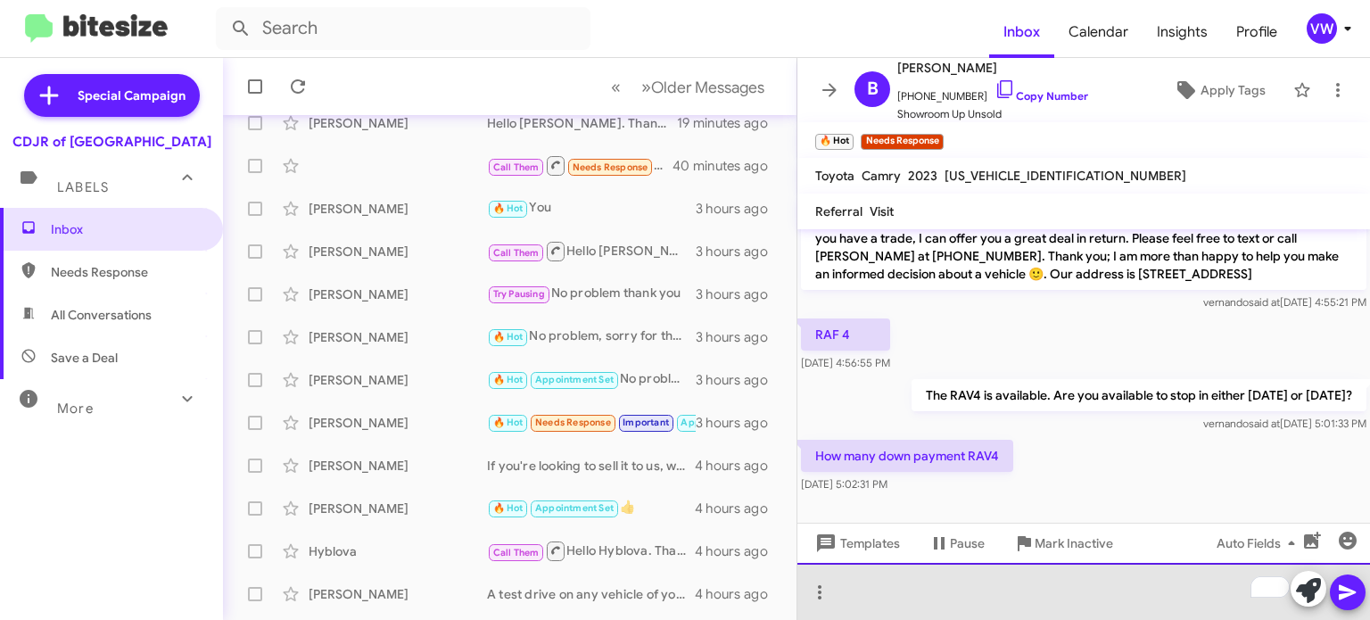
click at [957, 598] on div "To enrich screen reader interactions, please activate Accessibility in Grammarl…" at bounding box center [1084, 591] width 573 height 57
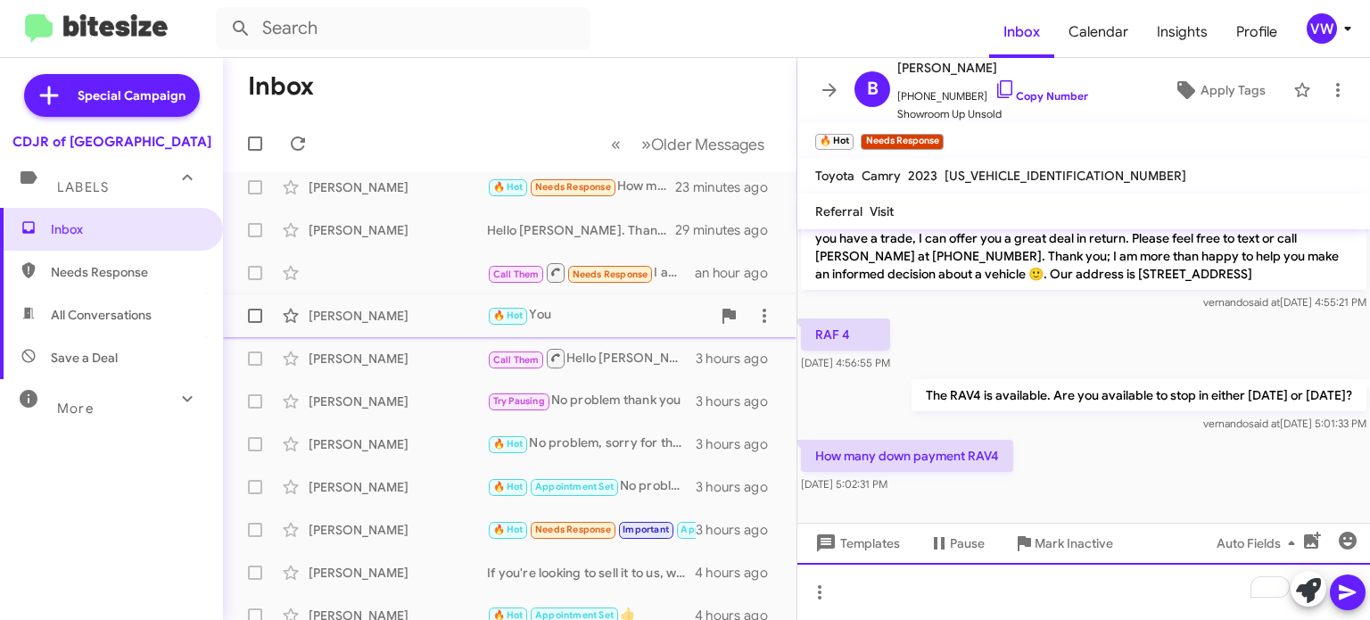
scroll to position [0, 0]
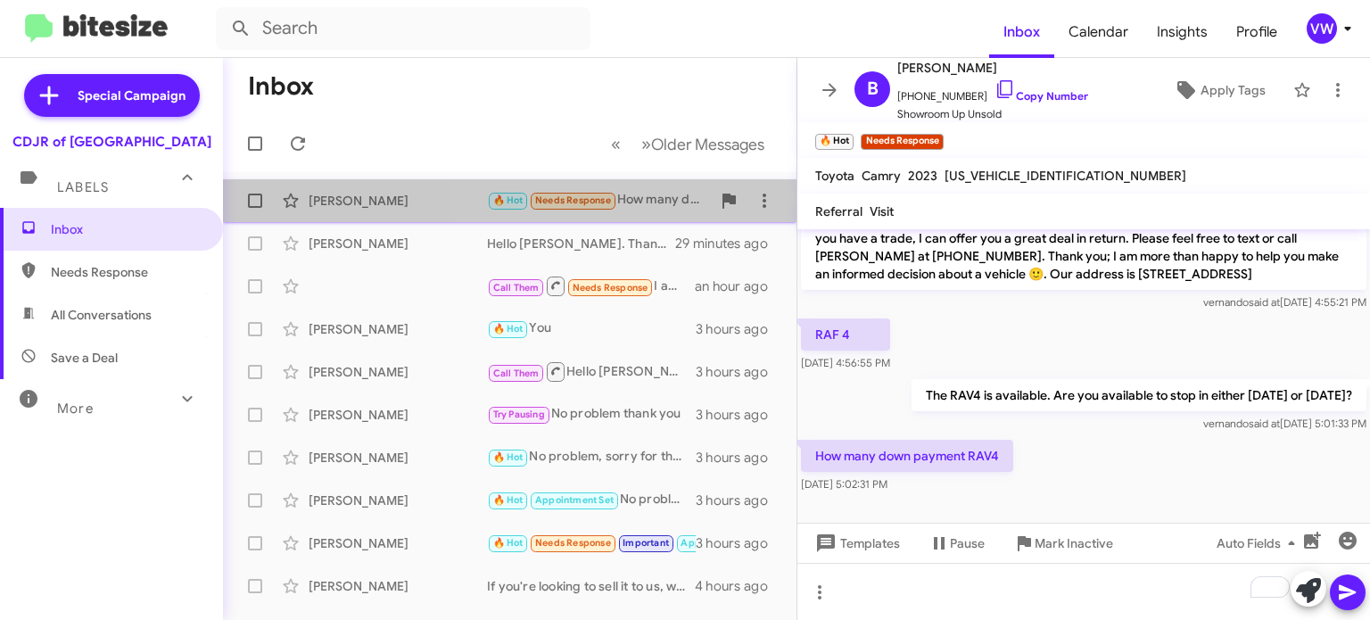
click at [588, 203] on span "Needs Response" at bounding box center [573, 201] width 76 height 12
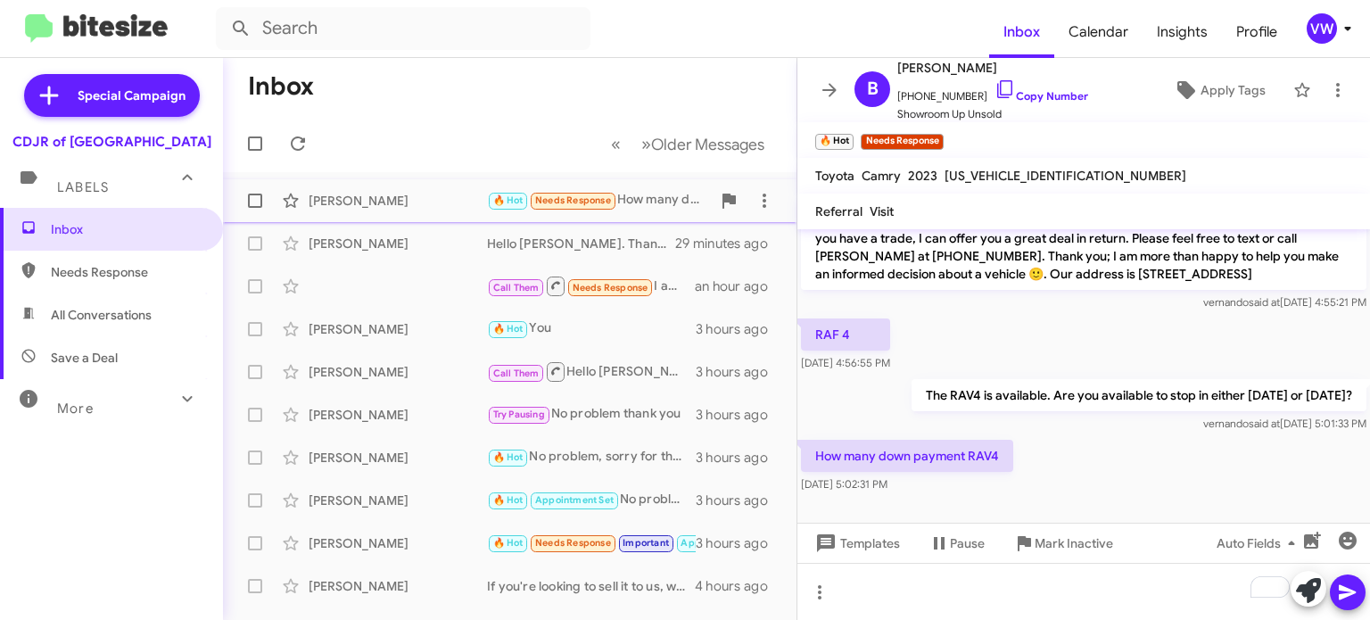
click at [571, 209] on span "🔥 Hot Needs Response" at bounding box center [552, 200] width 130 height 21
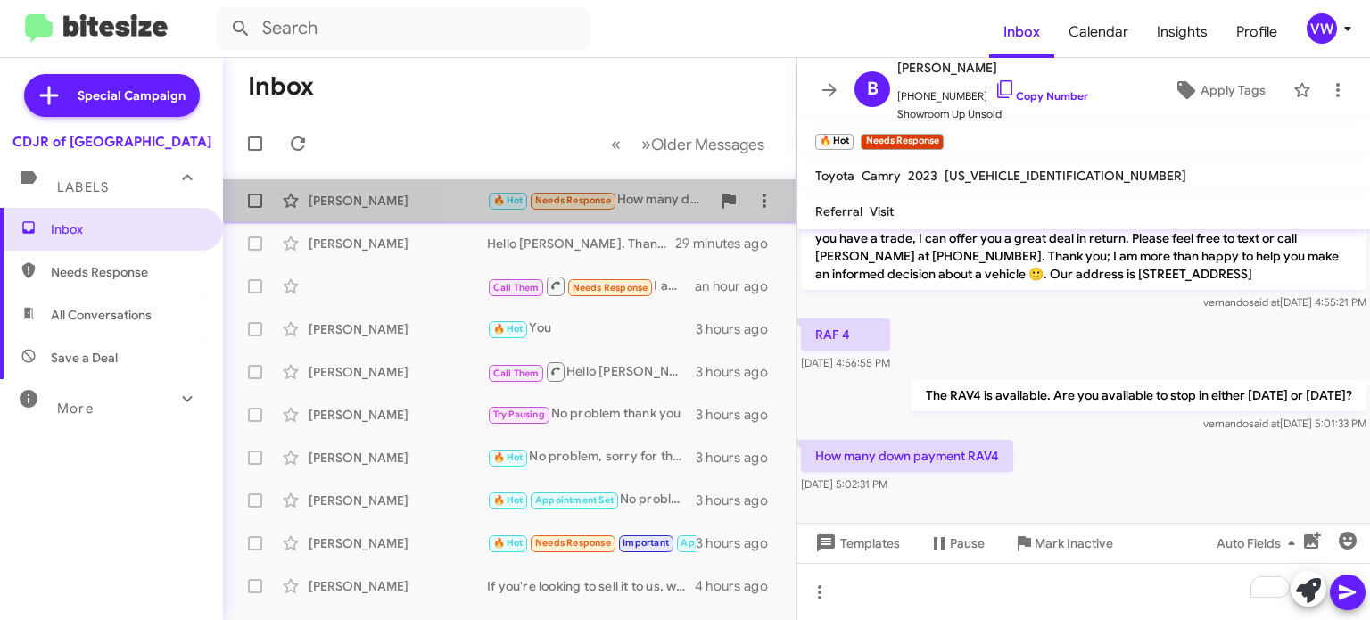
click at [601, 180] on span "[PERSON_NAME] 🔥 Hot Needs Response How many down payment RAV4 23 minutes ago" at bounding box center [510, 200] width 574 height 43
click at [599, 203] on span "Needs Response" at bounding box center [573, 201] width 76 height 12
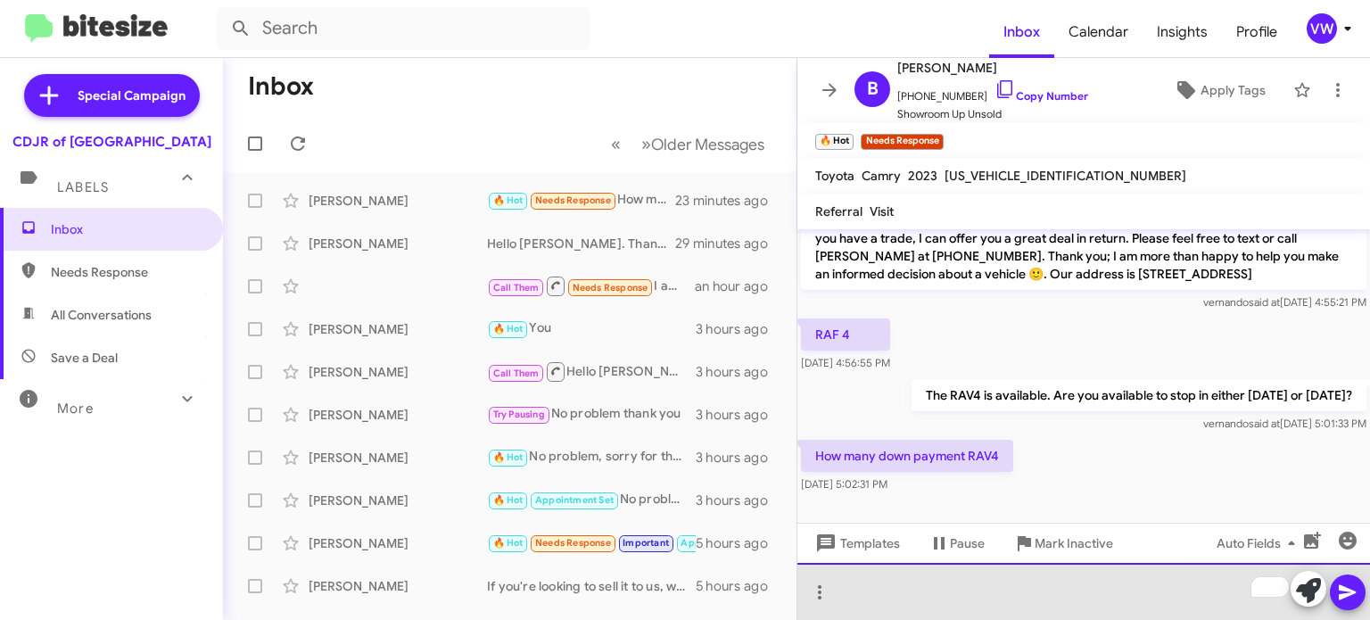
click at [941, 593] on div "To enrich screen reader interactions, please activate Accessibility in Grammarl…" at bounding box center [1084, 591] width 573 height 57
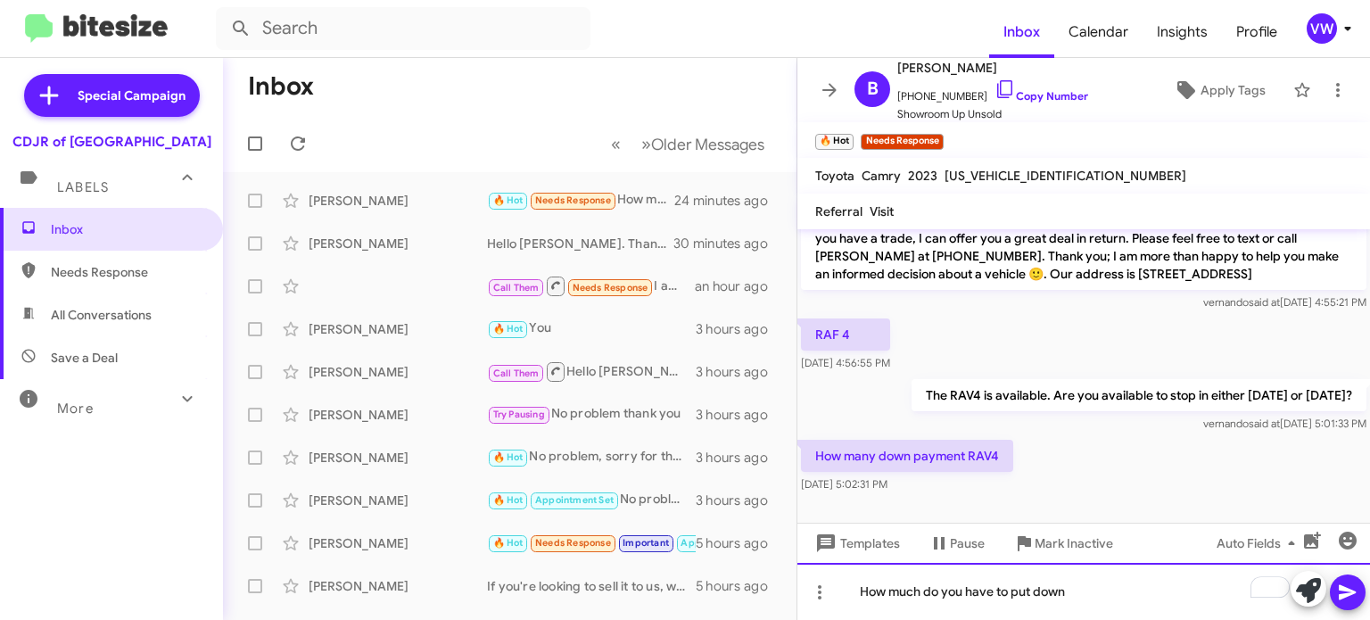
click at [860, 592] on div "How much do you have to put down" at bounding box center [1084, 591] width 573 height 57
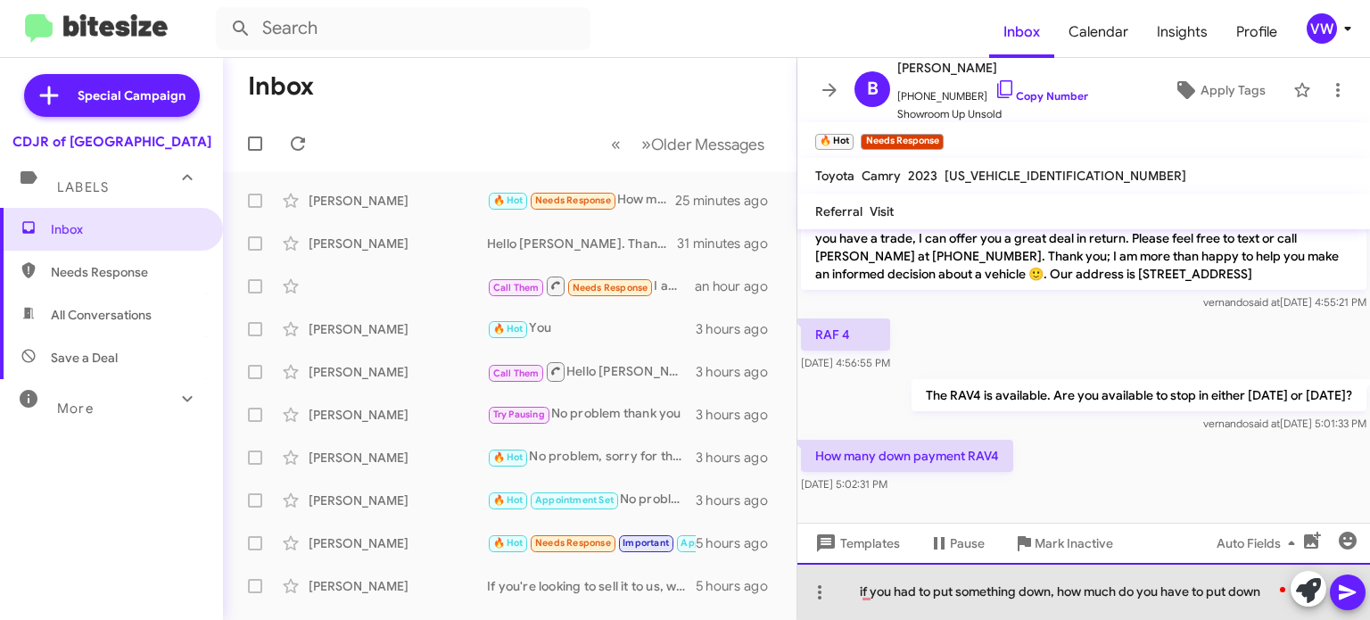
click at [1267, 589] on div "if you had to put something down, how much do you have to put down" at bounding box center [1084, 591] width 573 height 57
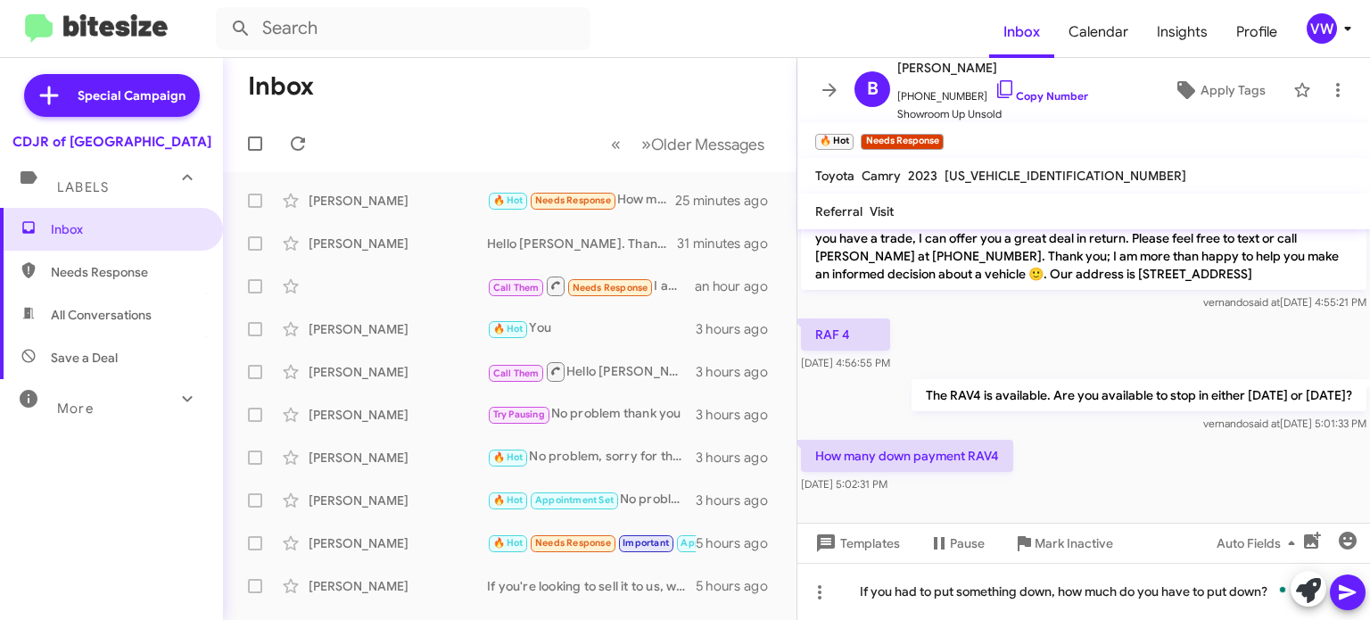
click at [1353, 596] on icon at bounding box center [1347, 592] width 21 height 21
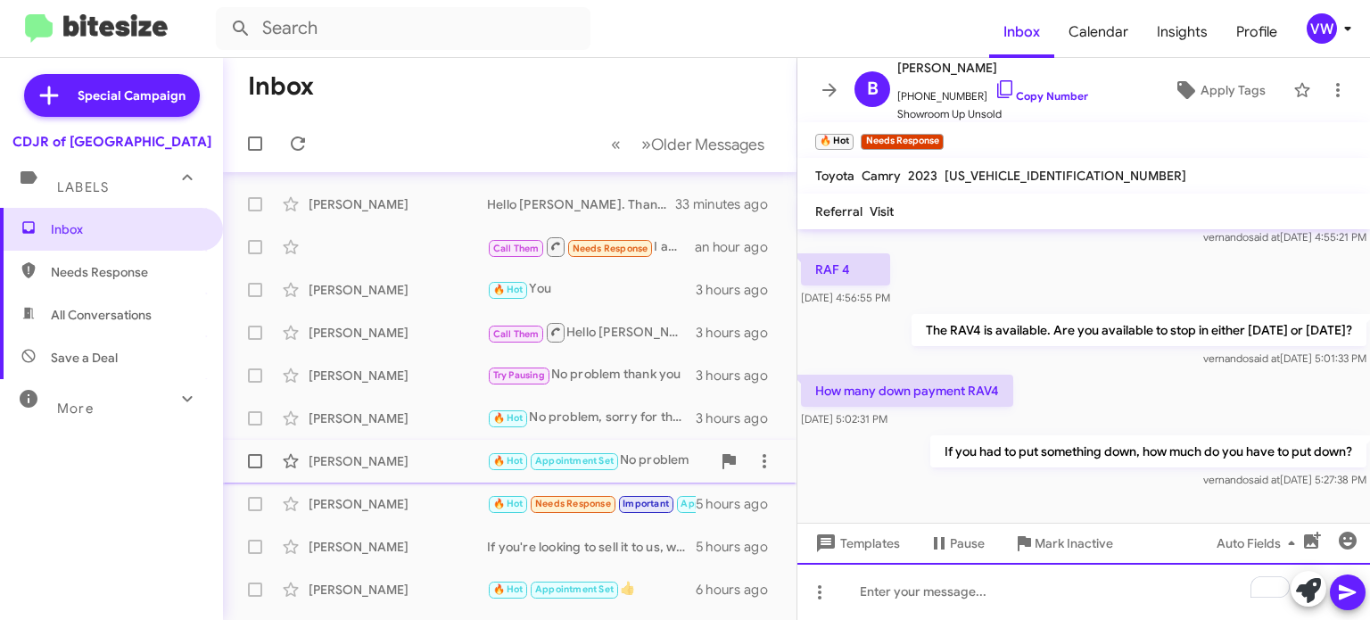
scroll to position [53, 0]
